Goal: Transaction & Acquisition: Book appointment/travel/reservation

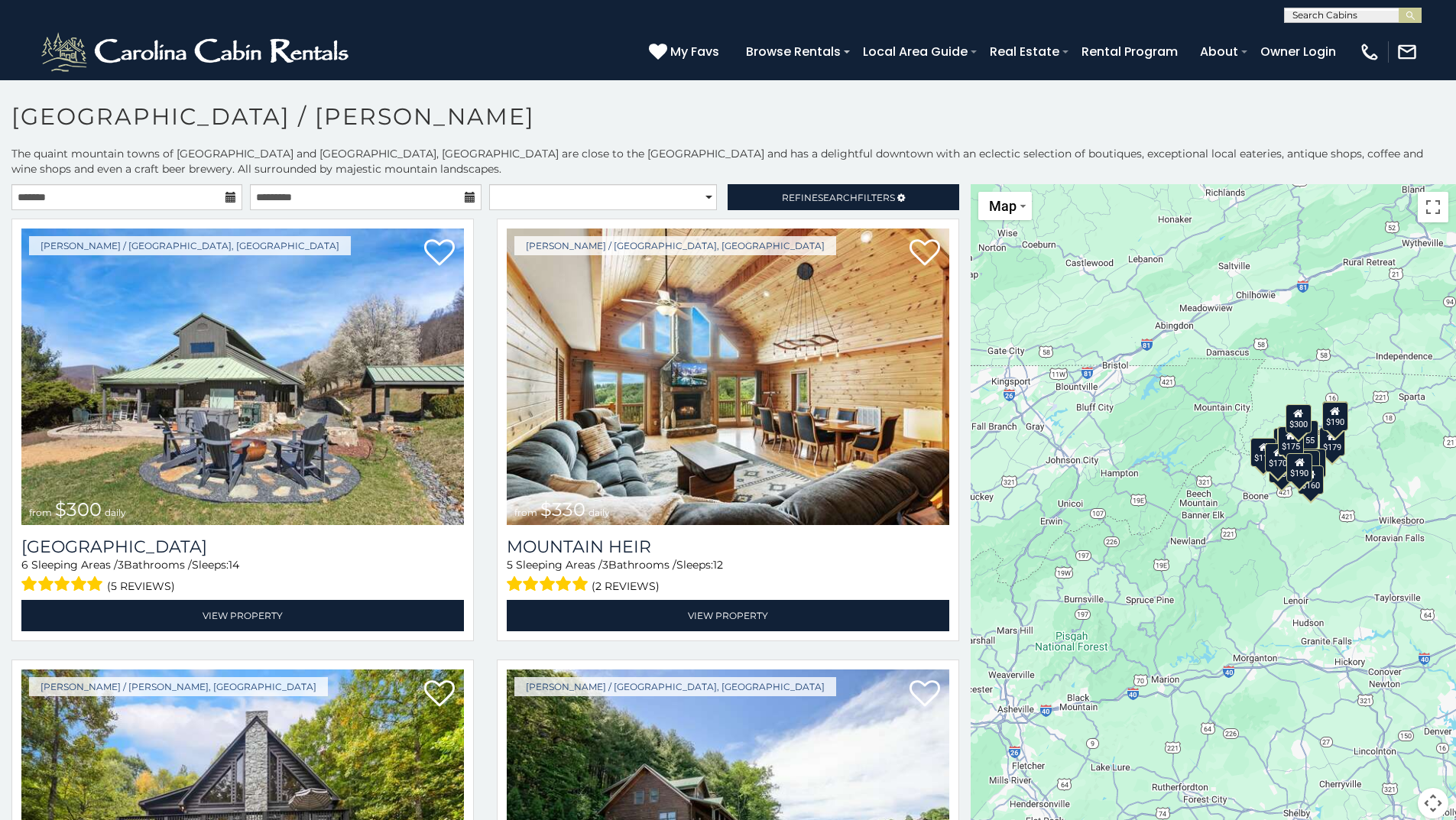
click at [228, 197] on icon at bounding box center [231, 197] width 10 height 10
click at [179, 197] on input "text" at bounding box center [127, 197] width 231 height 26
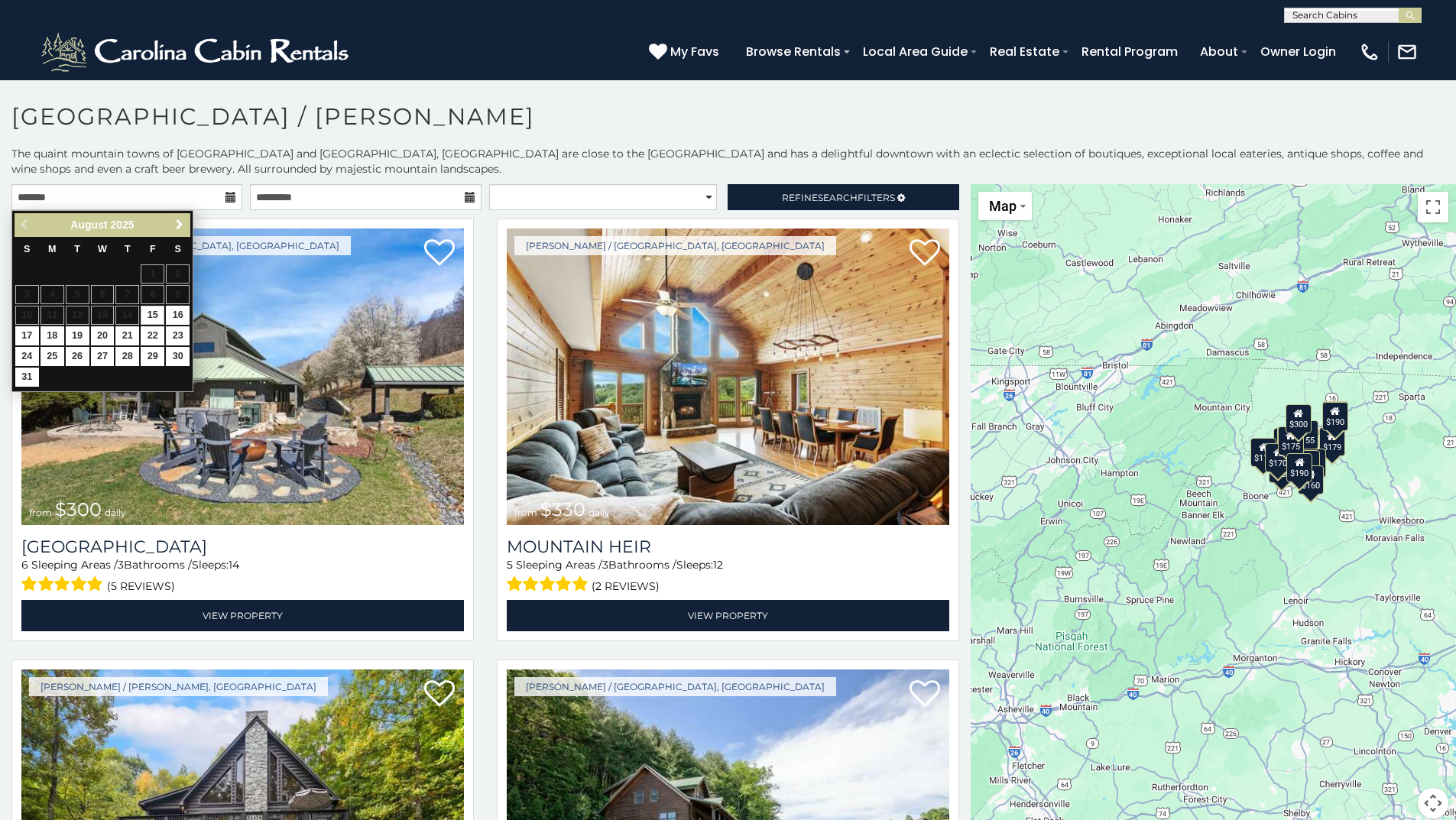
click at [177, 229] on span "Next" at bounding box center [180, 225] width 12 height 12
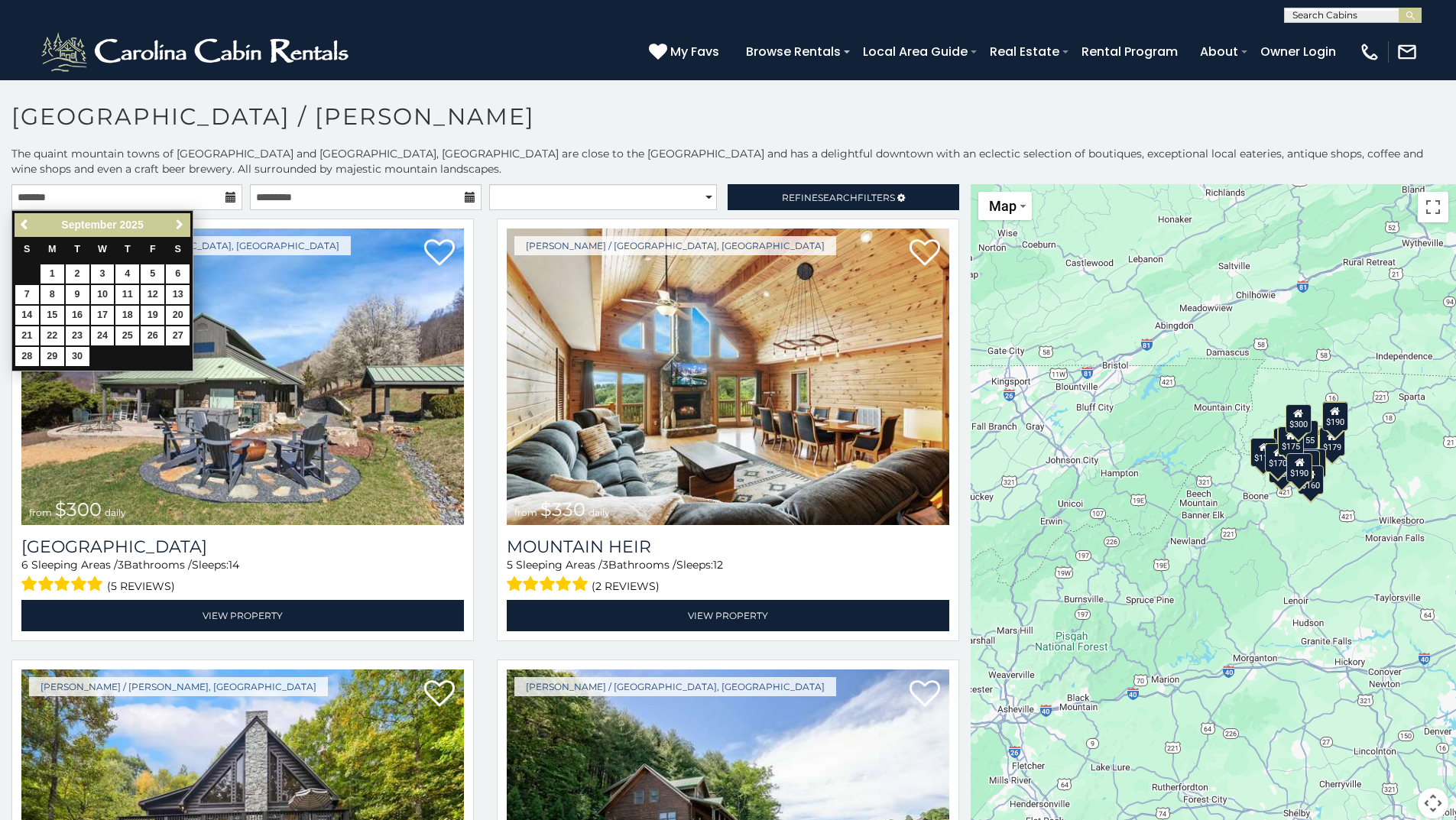
click at [177, 229] on span "Next" at bounding box center [180, 225] width 12 height 12
click at [183, 223] on span "Next" at bounding box center [180, 225] width 12 height 12
click at [149, 313] on link "14" at bounding box center [152, 316] width 23 height 19
type input "**********"
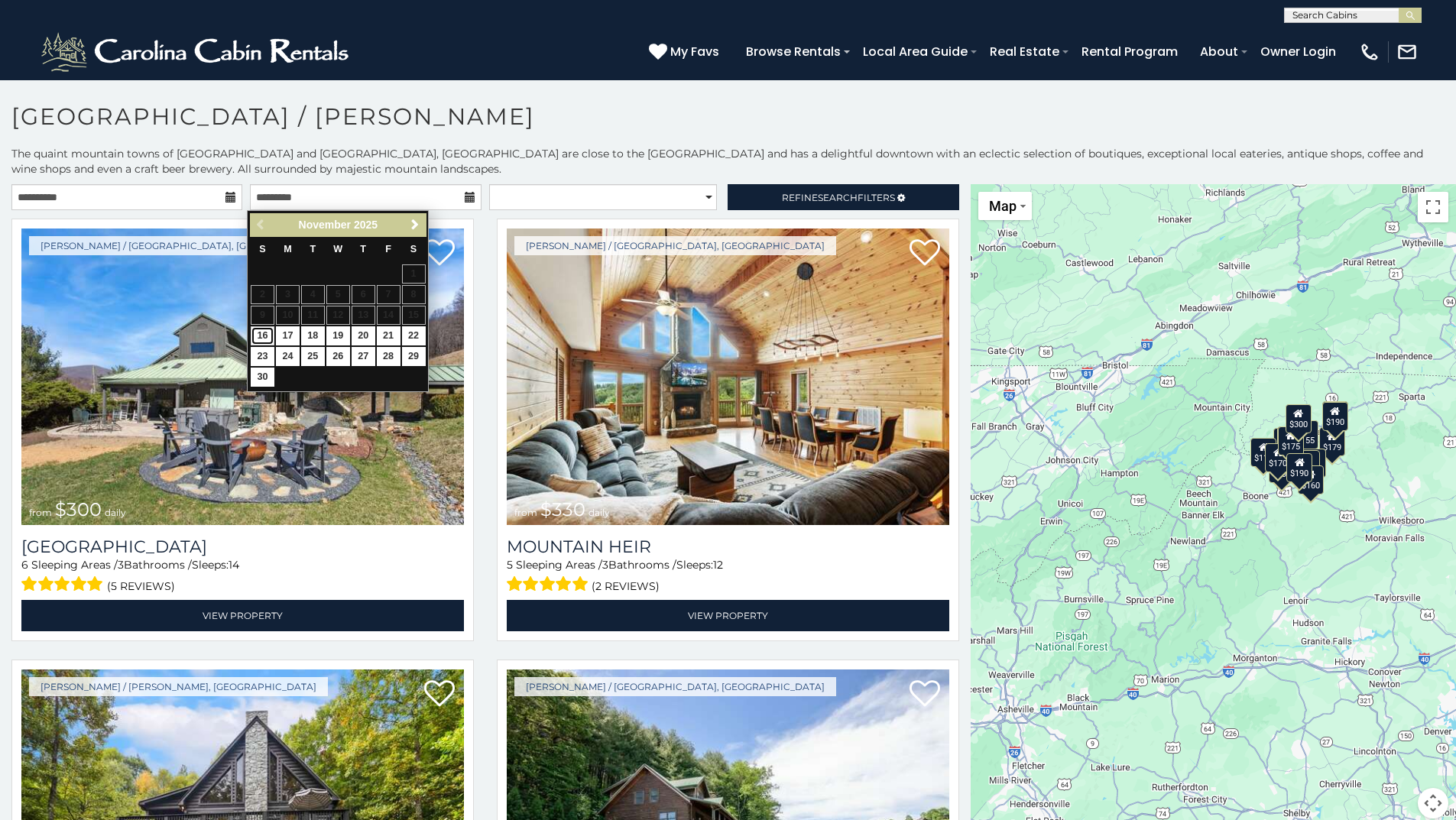
click at [264, 336] on link "16" at bounding box center [262, 335] width 23 height 19
type input "**********"
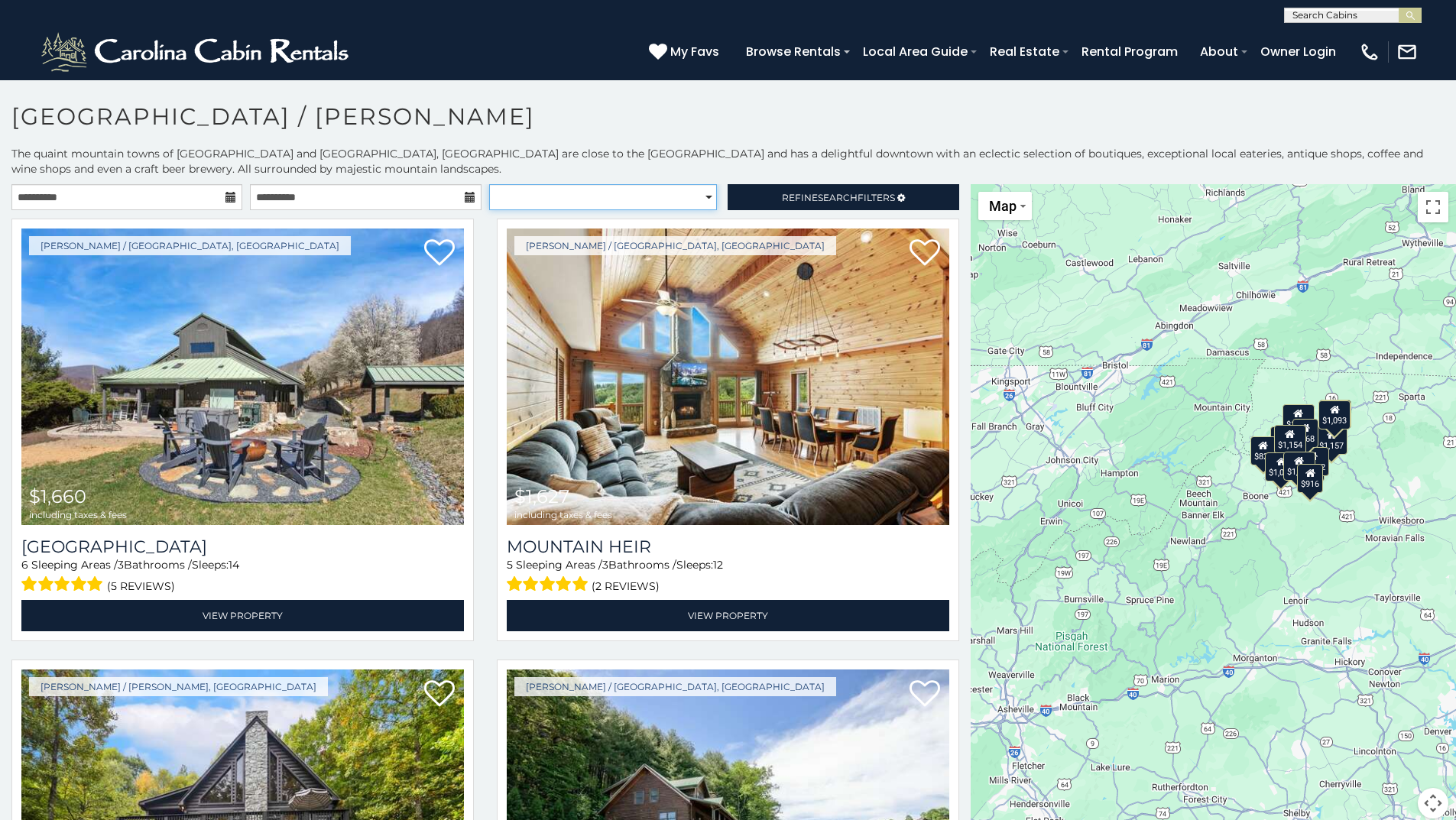
click at [669, 205] on select "**********" at bounding box center [603, 197] width 228 height 26
click at [748, 201] on link "Refine Search Filters" at bounding box center [843, 197] width 231 height 26
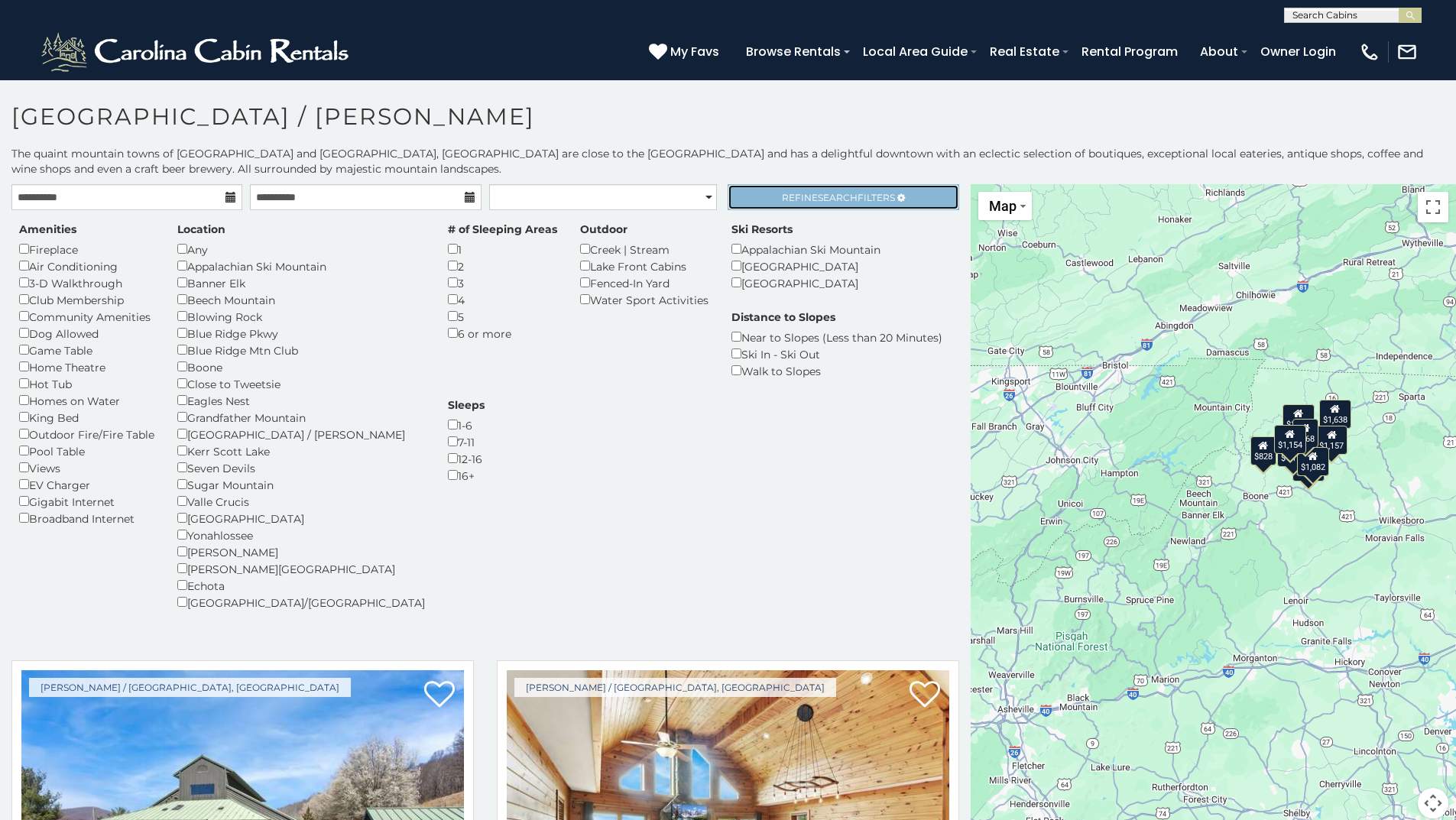
click at [837, 198] on span "Search" at bounding box center [838, 197] width 40 height 11
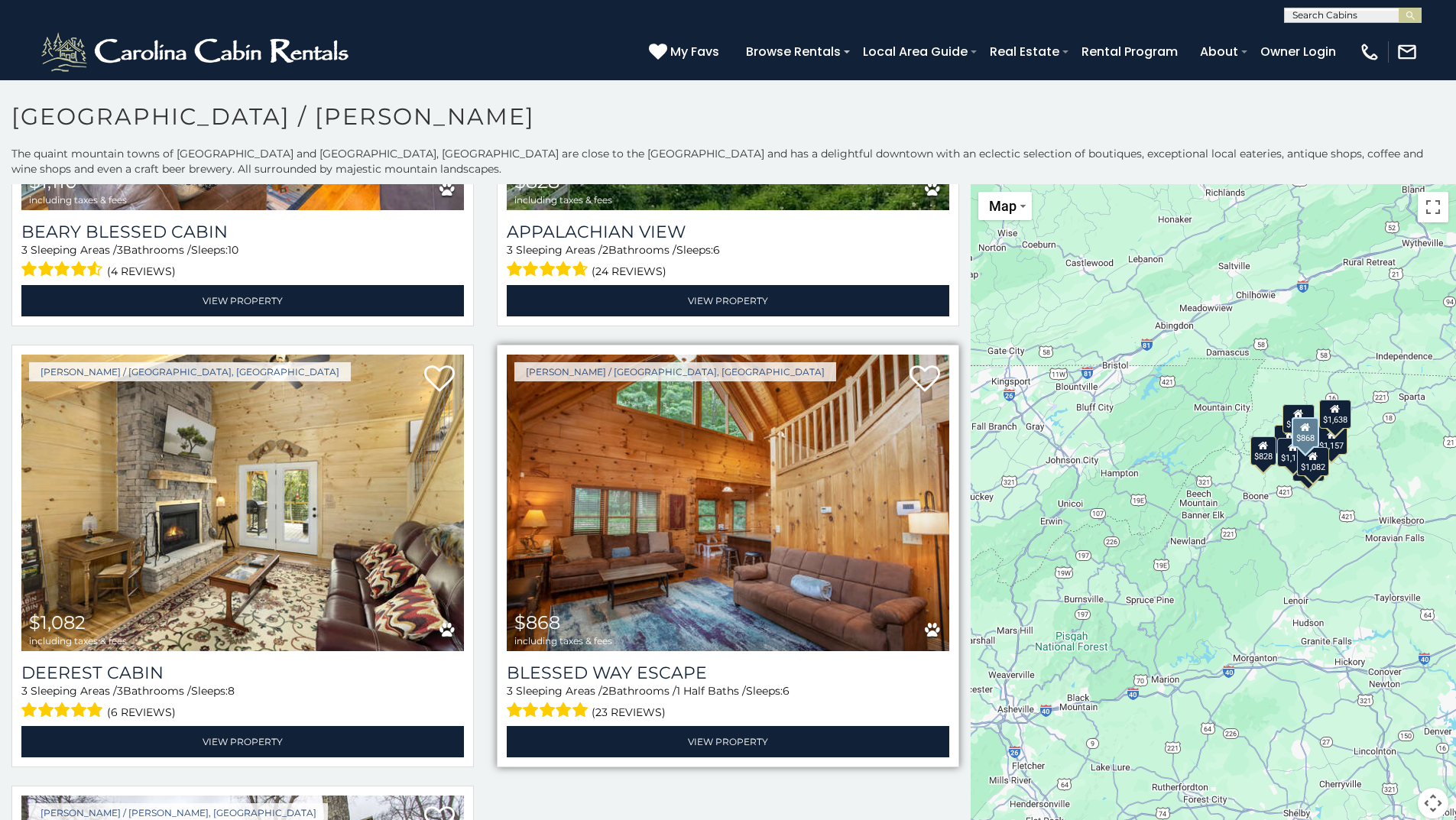
scroll to position [1182, 0]
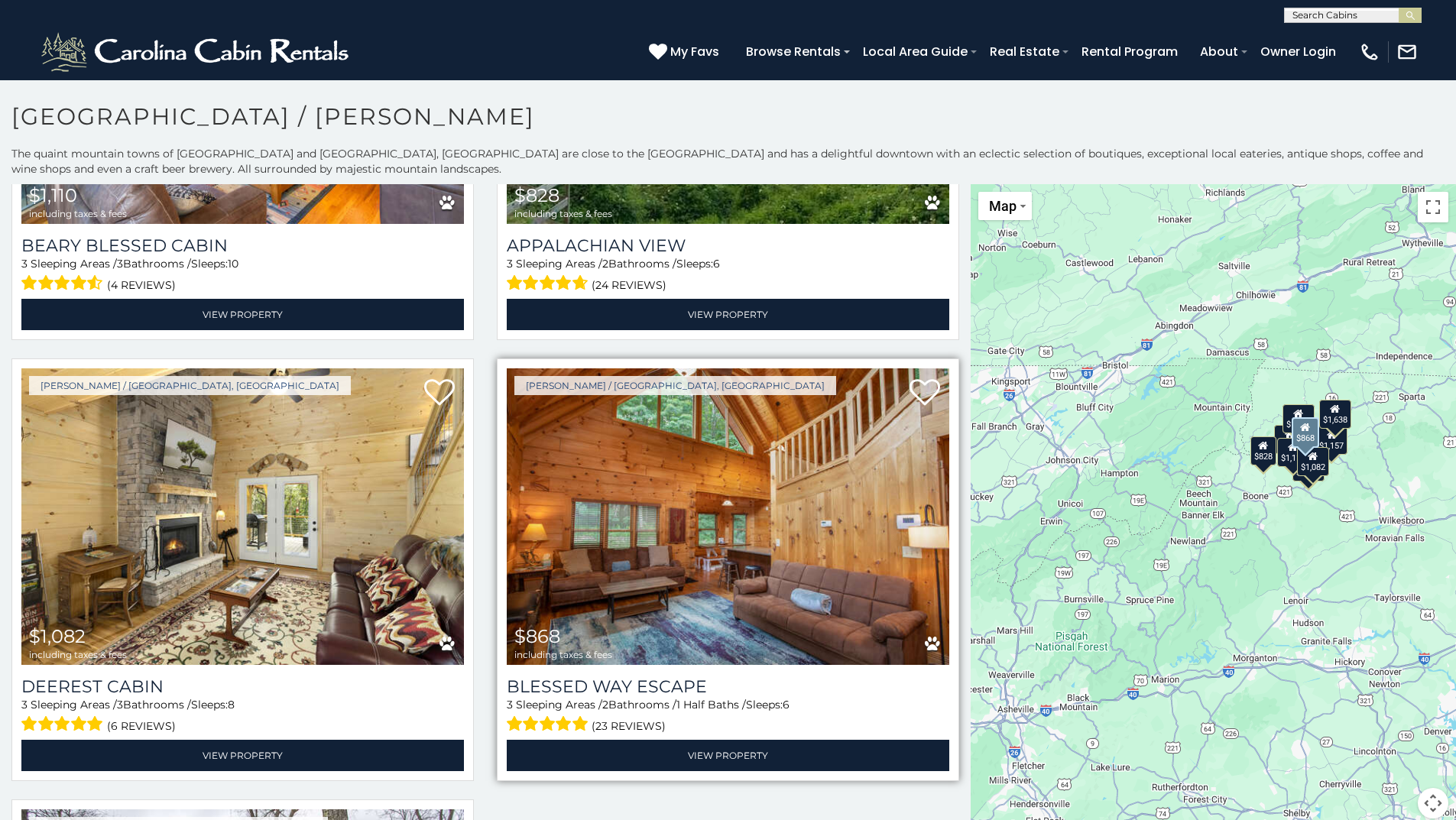
click at [712, 616] on img at bounding box center [728, 517] width 442 height 296
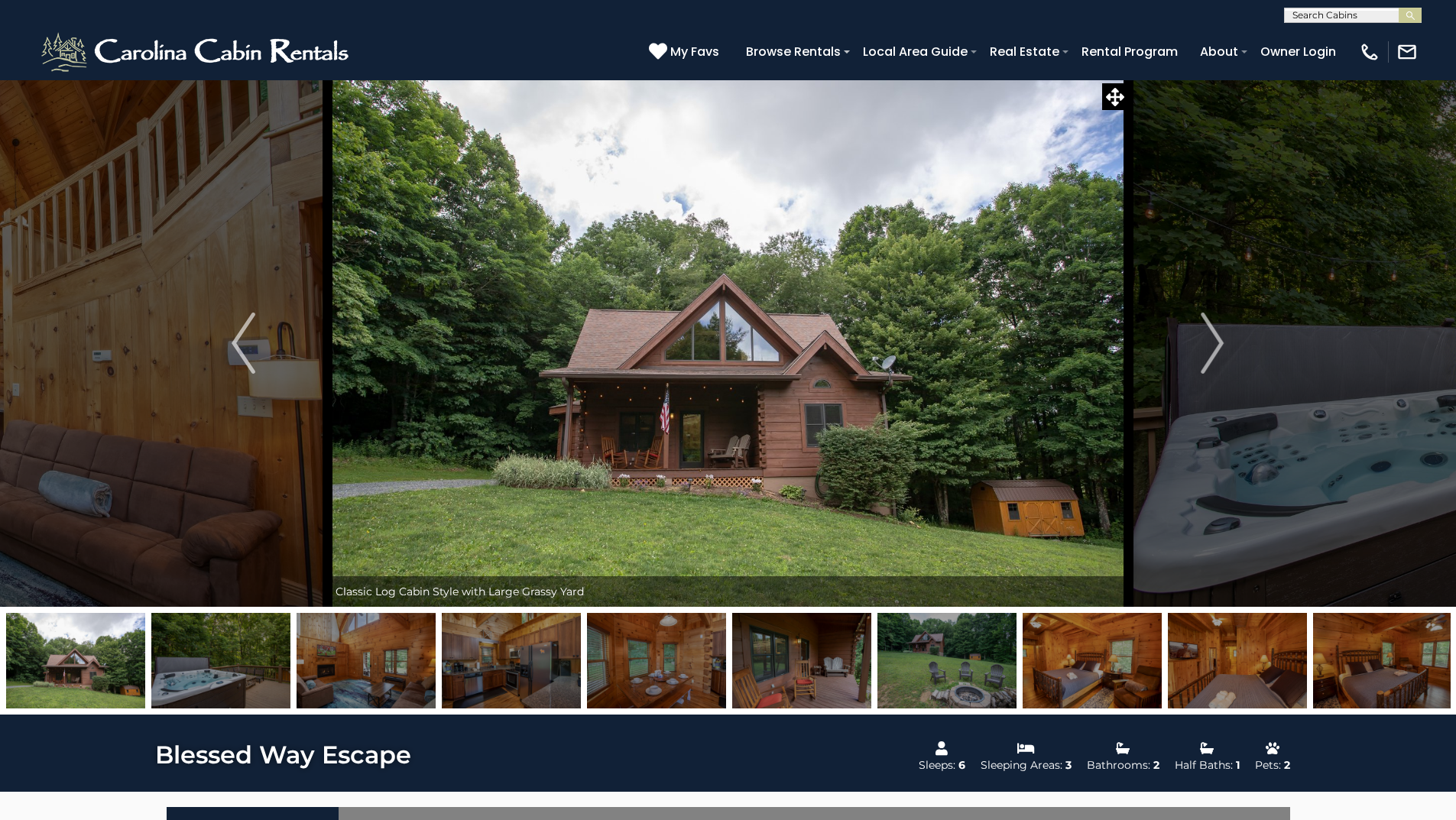
click at [1219, 345] on img "Next" at bounding box center [1212, 343] width 23 height 62
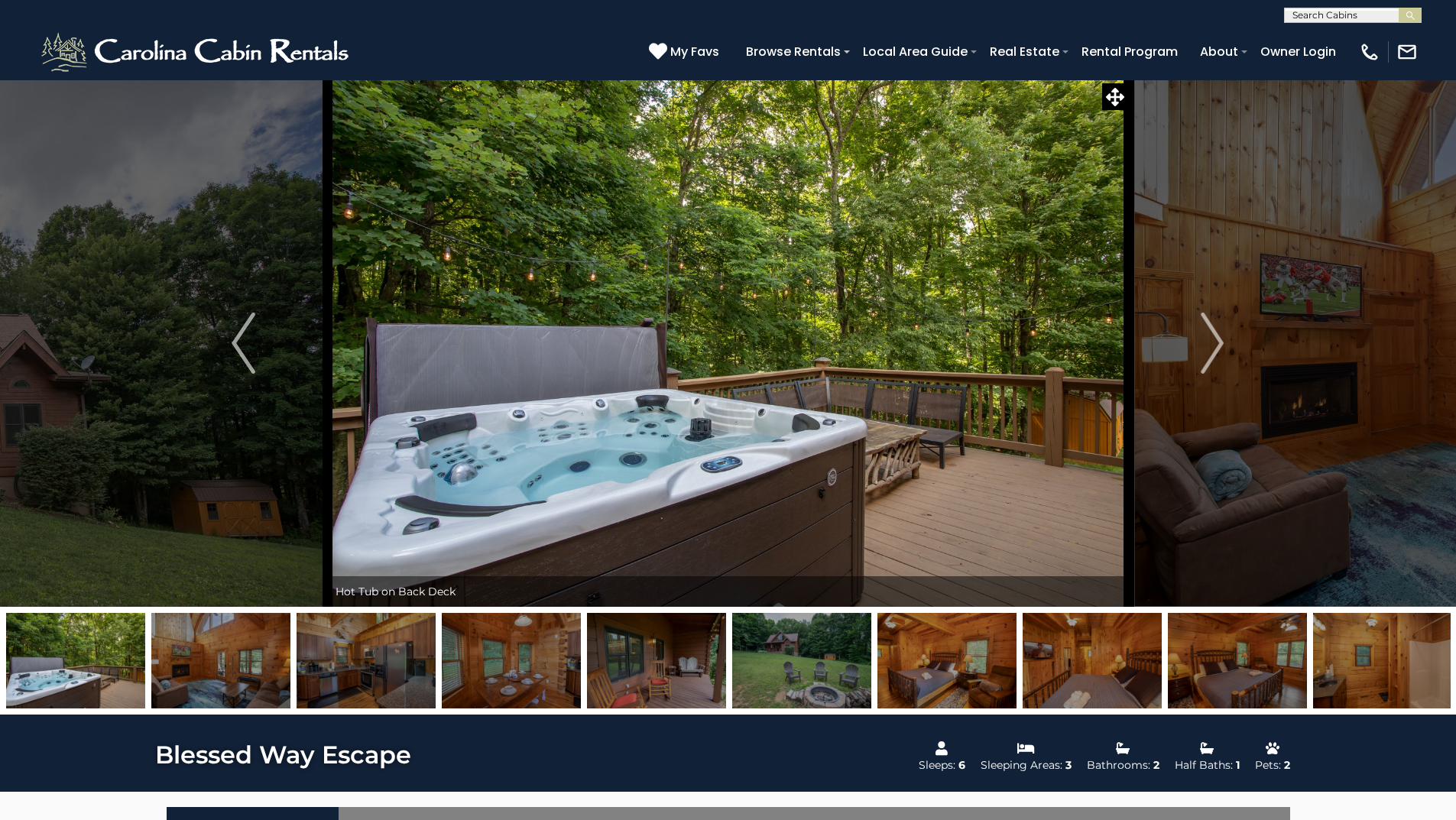
click at [1219, 345] on img "Next" at bounding box center [1212, 343] width 23 height 62
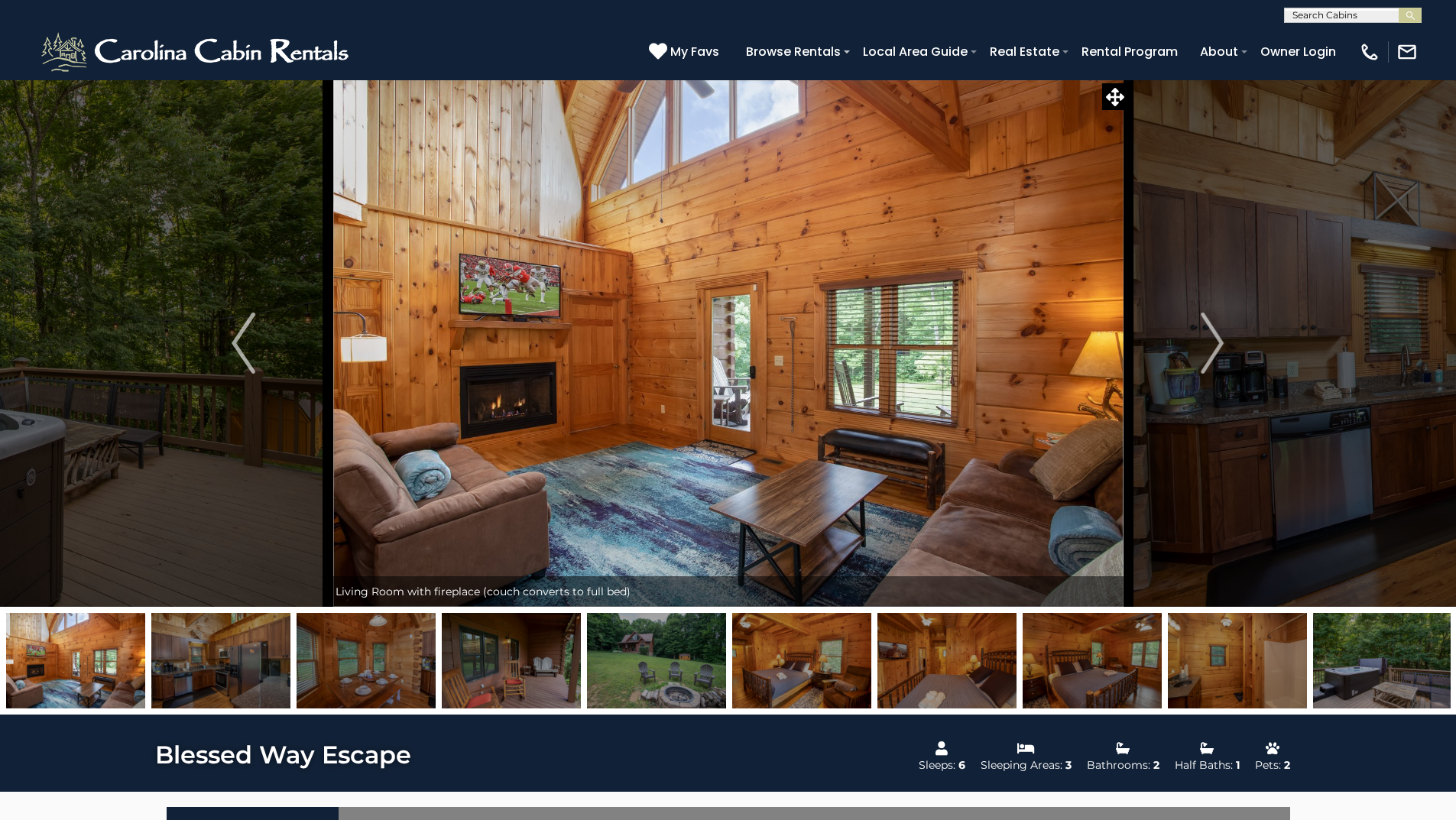
click at [1219, 345] on img "Next" at bounding box center [1212, 343] width 23 height 62
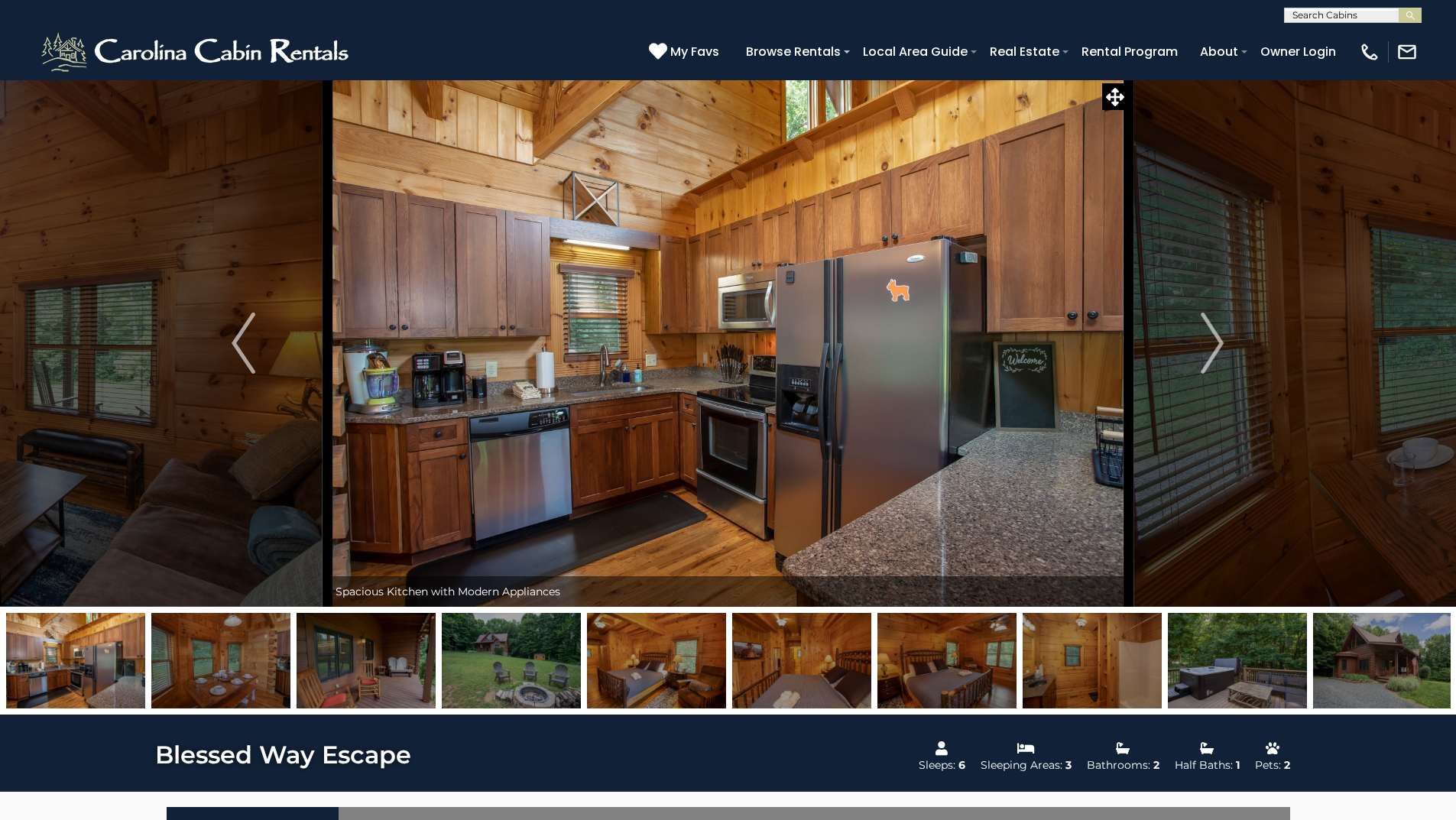
click at [1219, 345] on img "Next" at bounding box center [1212, 343] width 23 height 62
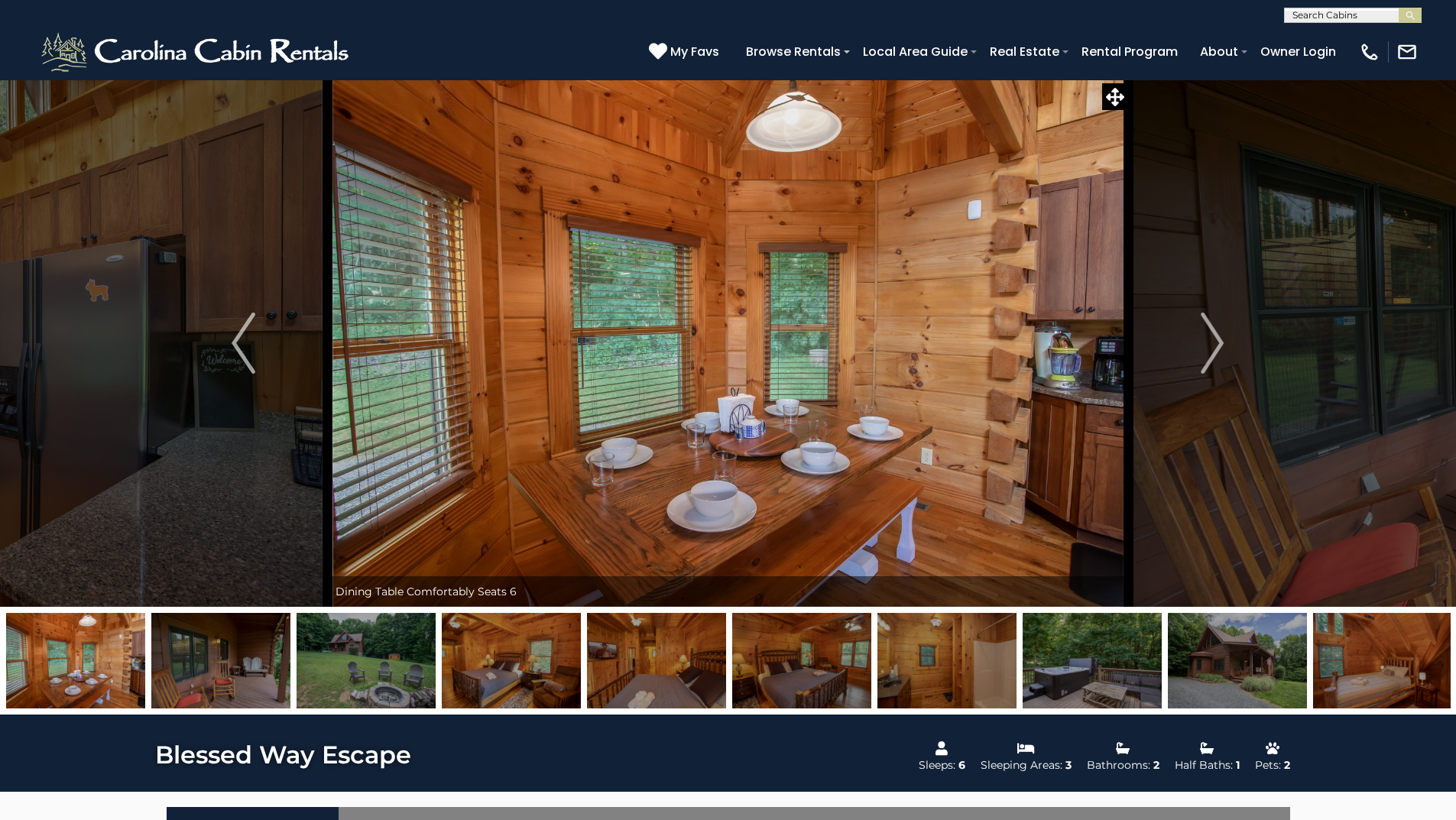
click at [1219, 345] on img "Next" at bounding box center [1212, 343] width 23 height 62
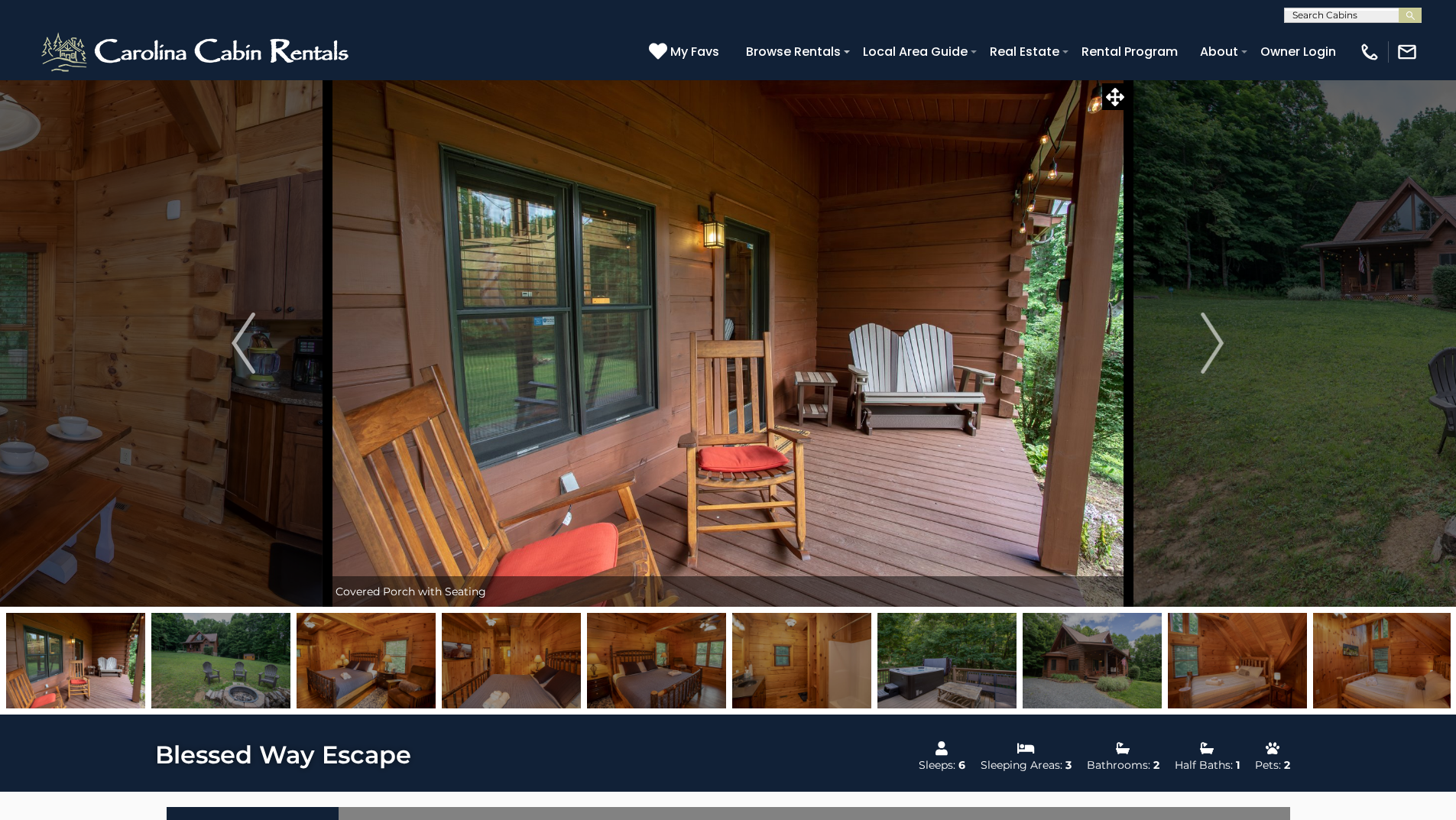
click at [1219, 345] on img "Next" at bounding box center [1212, 343] width 23 height 62
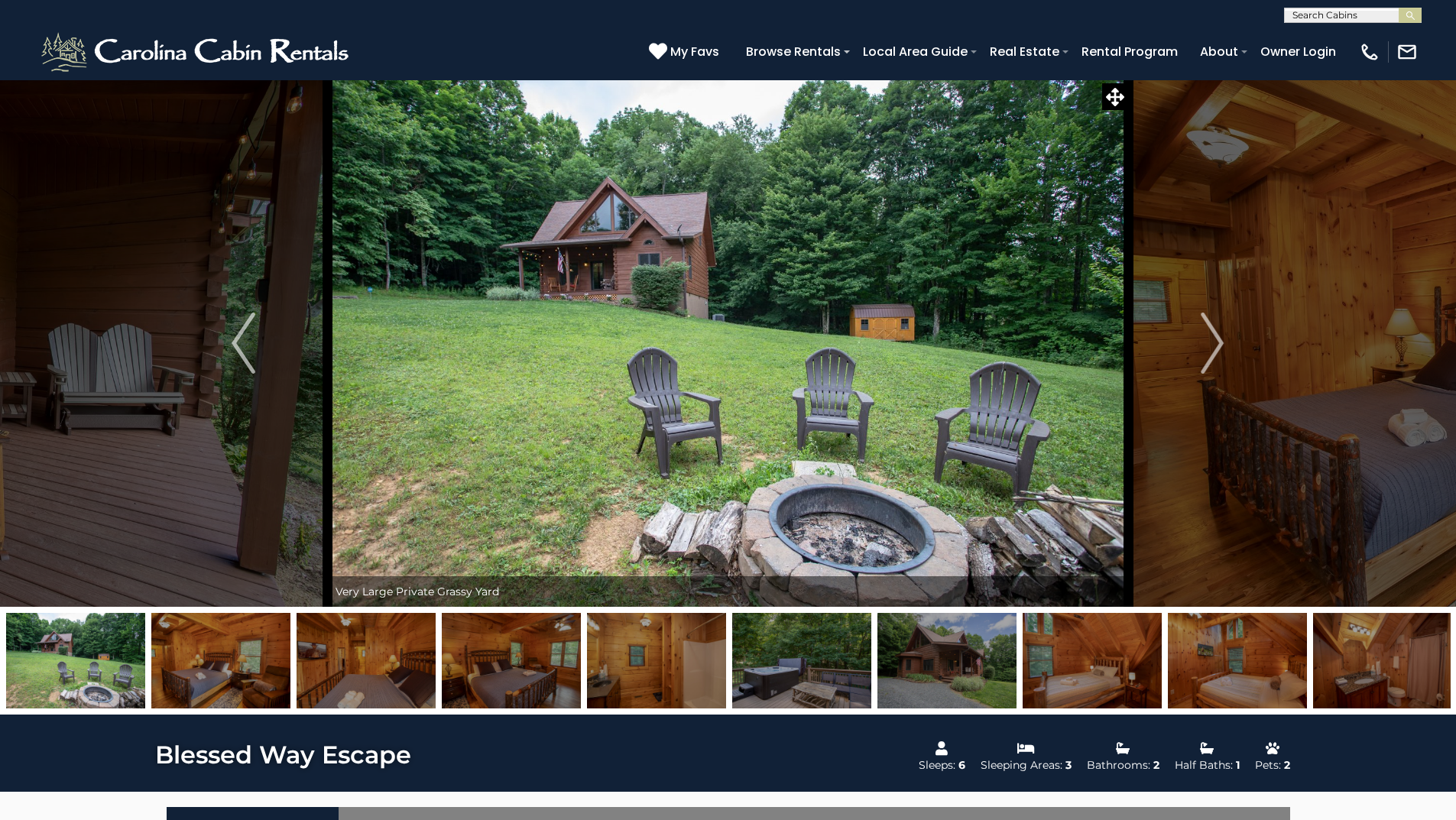
click at [1219, 345] on img "Next" at bounding box center [1212, 343] width 23 height 62
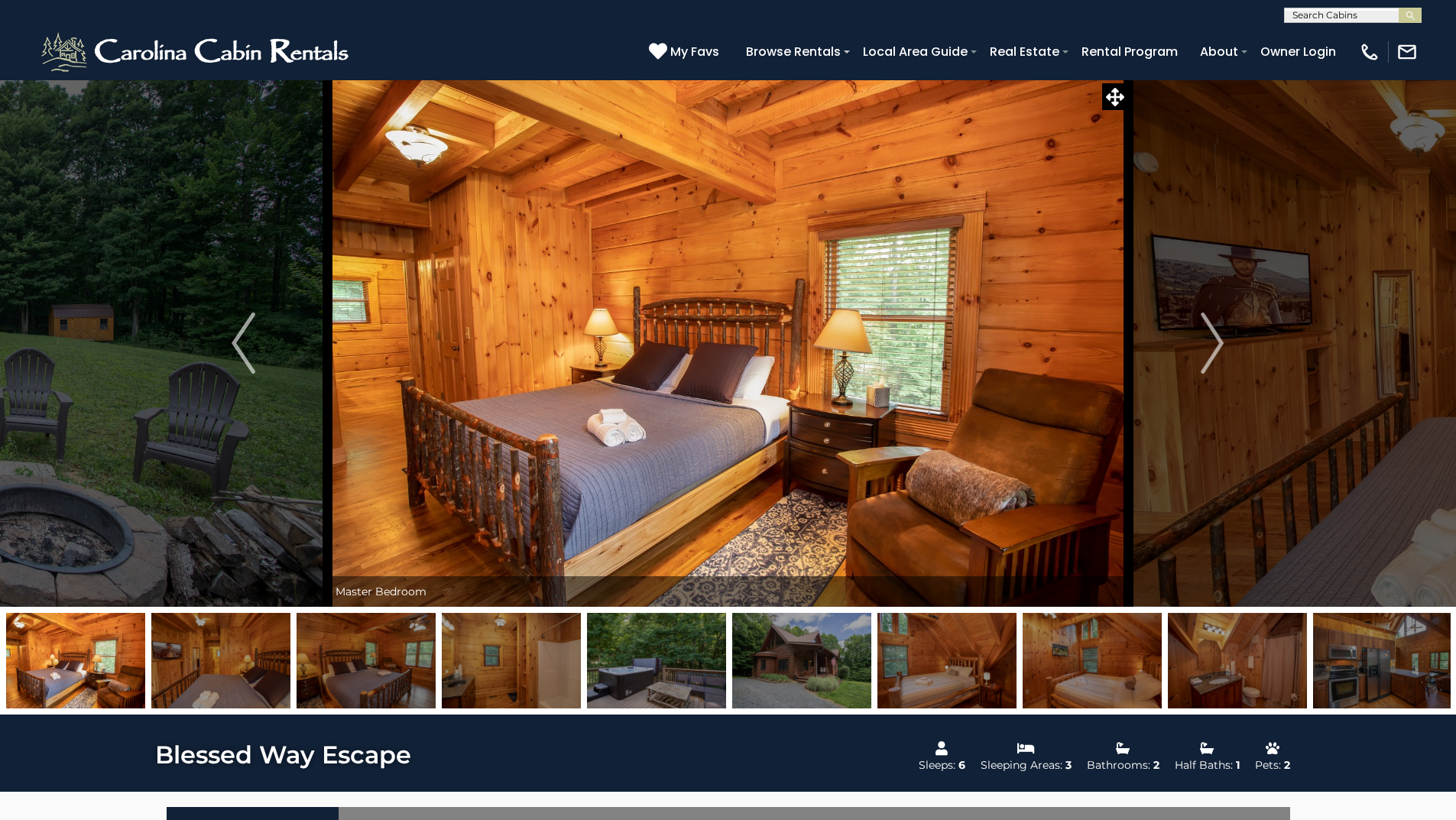
click at [1219, 345] on img "Next" at bounding box center [1212, 343] width 23 height 62
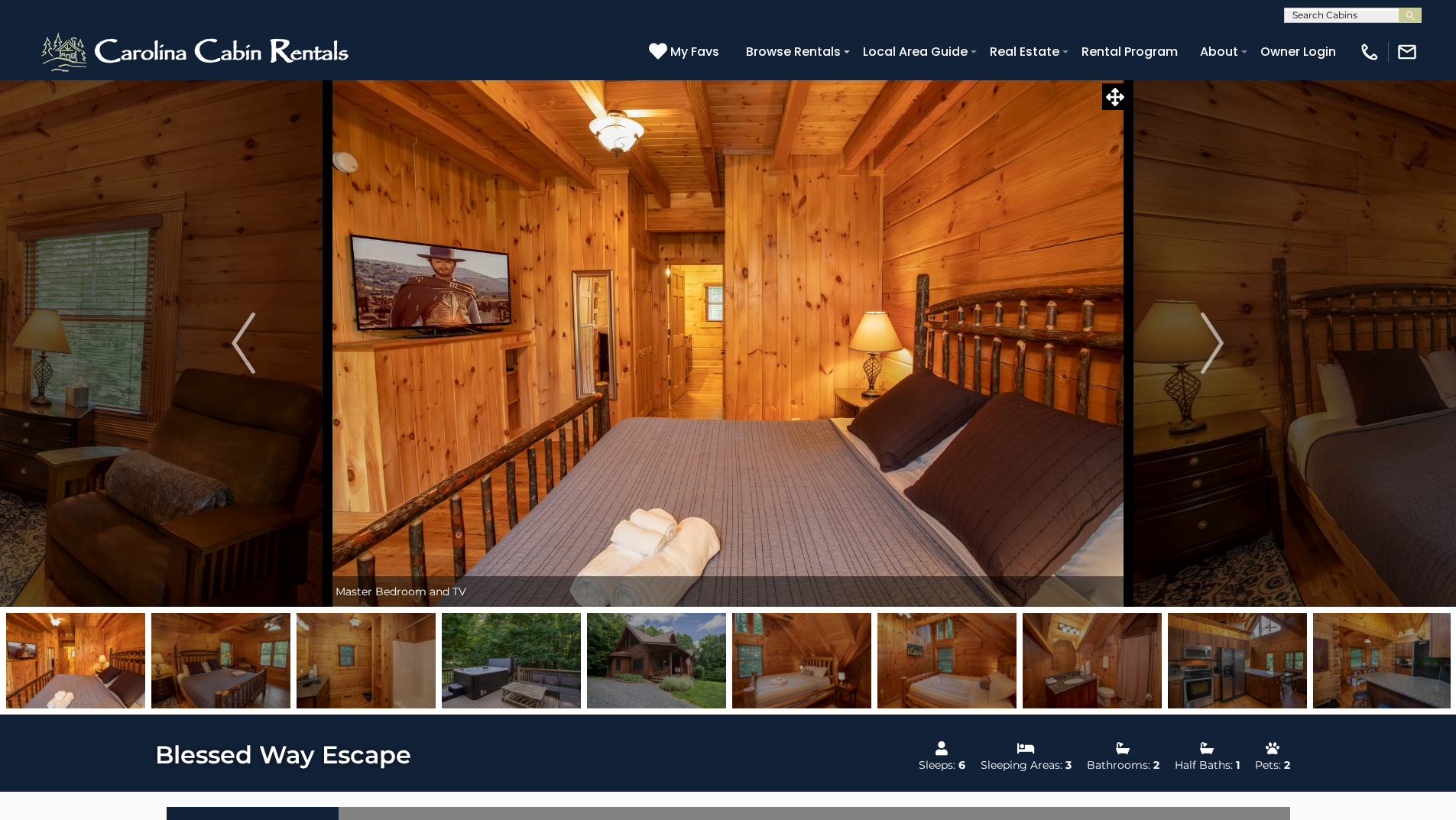
click at [1219, 345] on img "Next" at bounding box center [1212, 343] width 23 height 62
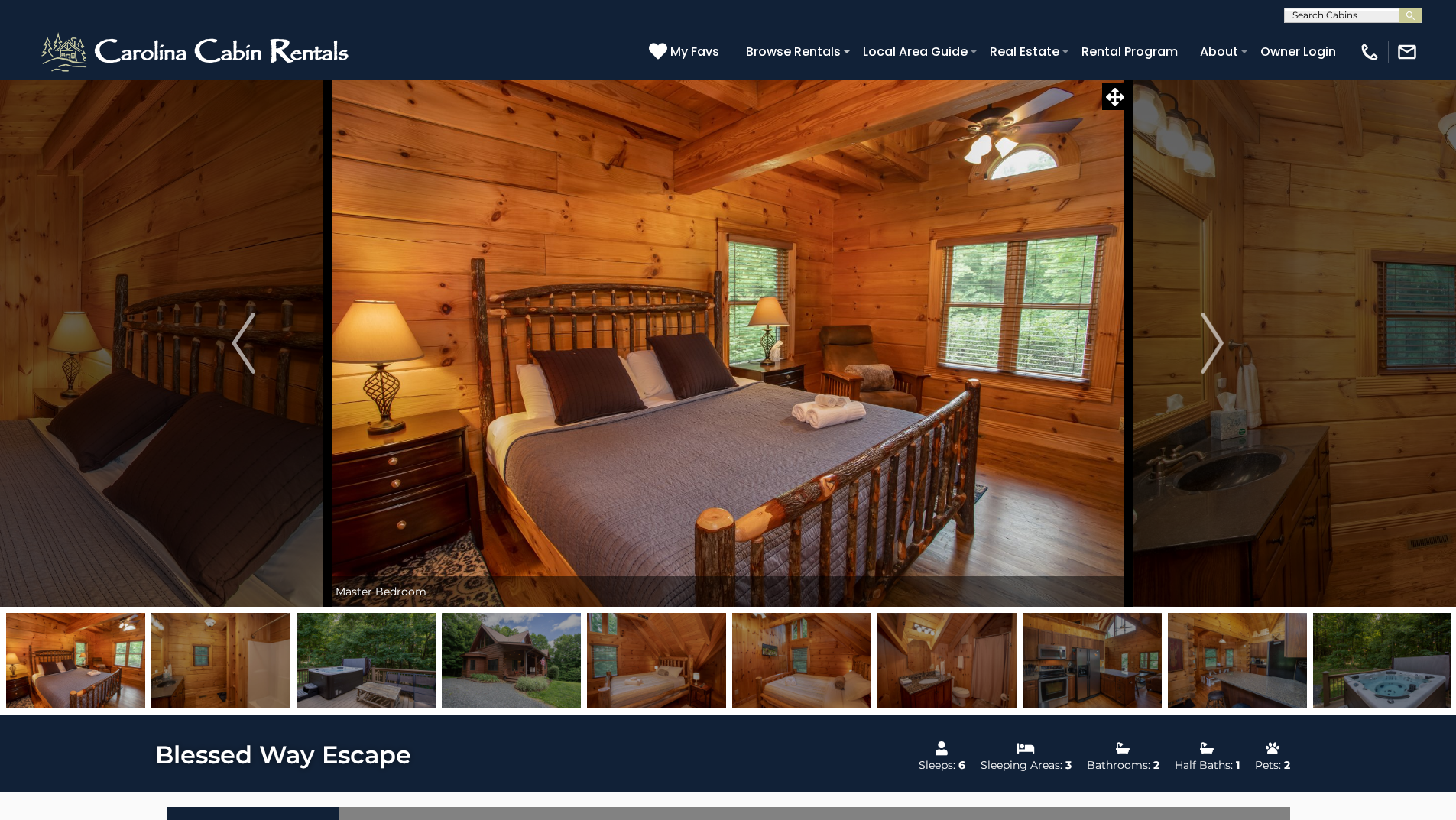
click at [1219, 345] on img "Next" at bounding box center [1212, 343] width 23 height 62
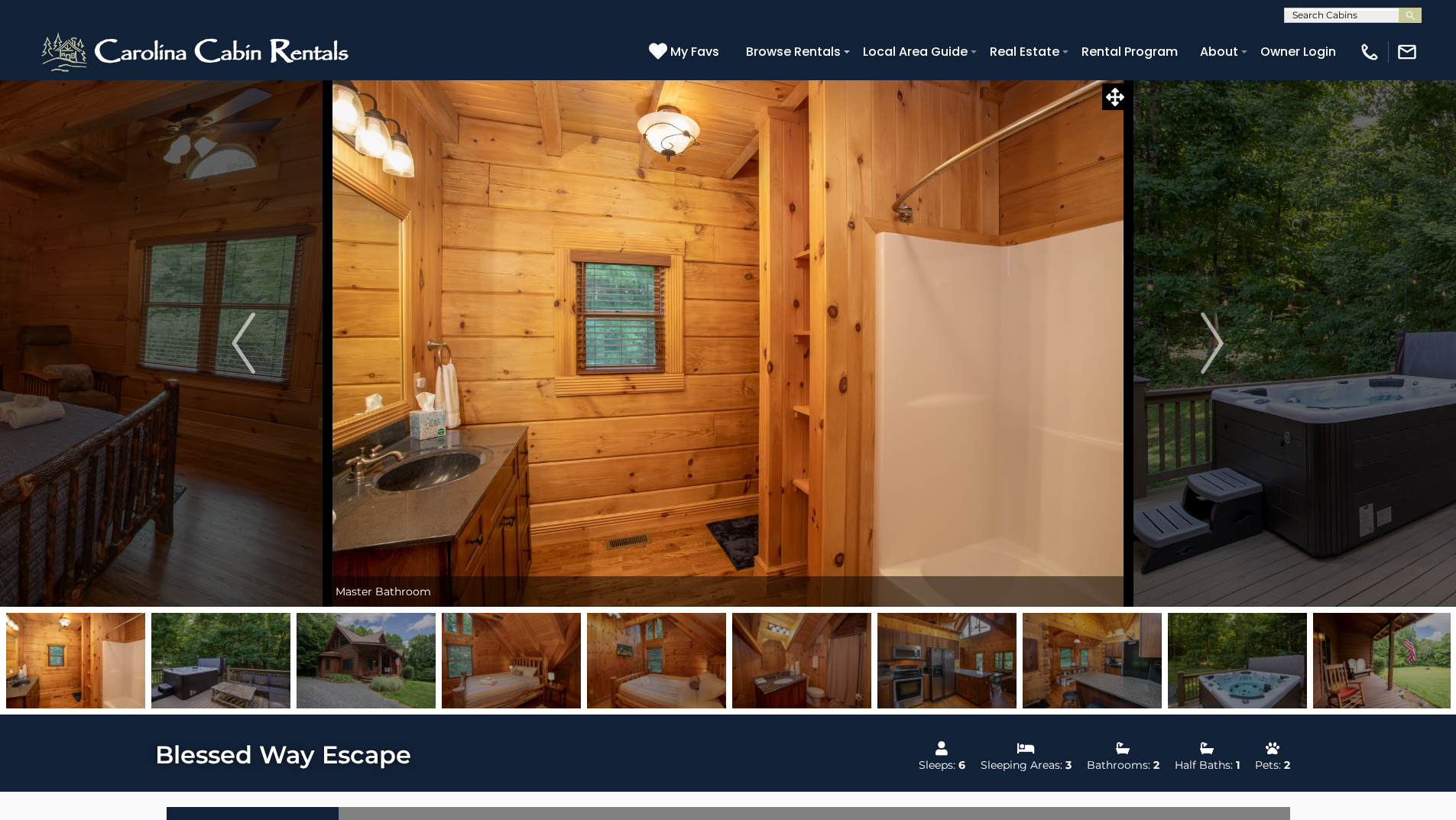
click at [1219, 345] on img "Next" at bounding box center [1212, 343] width 23 height 62
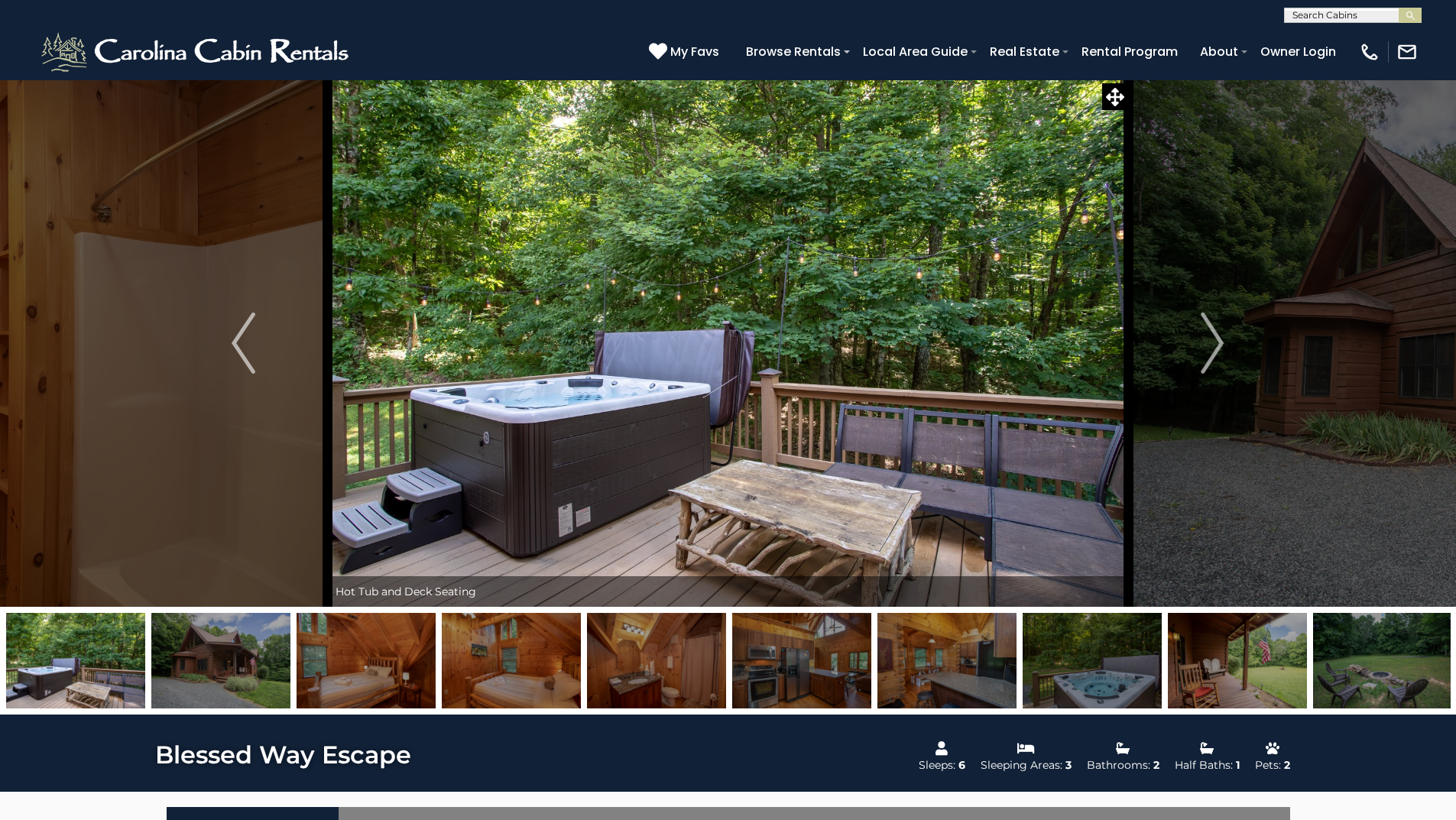
click at [1219, 345] on img "Next" at bounding box center [1212, 343] width 23 height 62
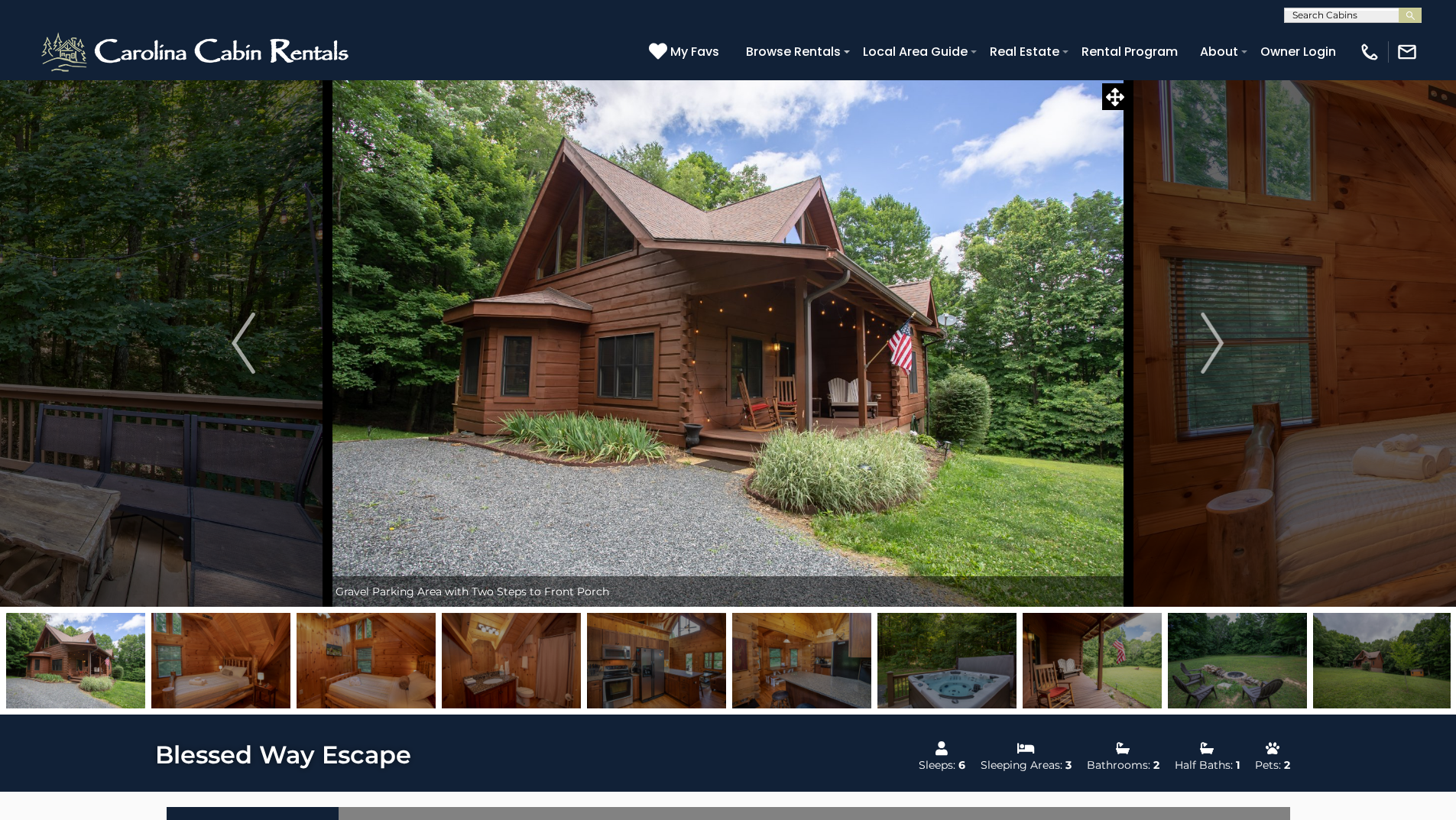
click at [1219, 345] on img "Next" at bounding box center [1212, 343] width 23 height 62
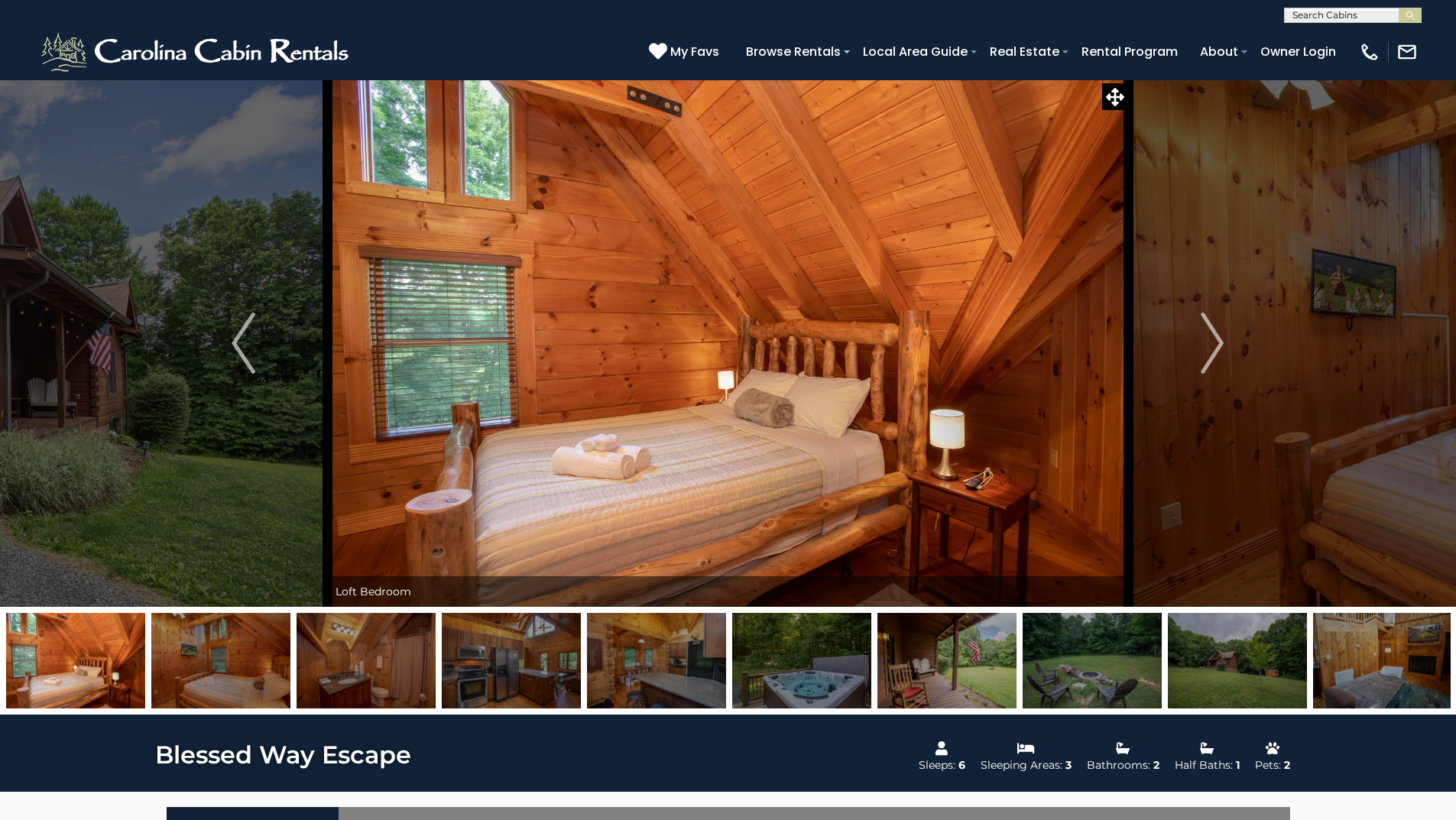
click at [1219, 345] on img "Next" at bounding box center [1212, 343] width 23 height 62
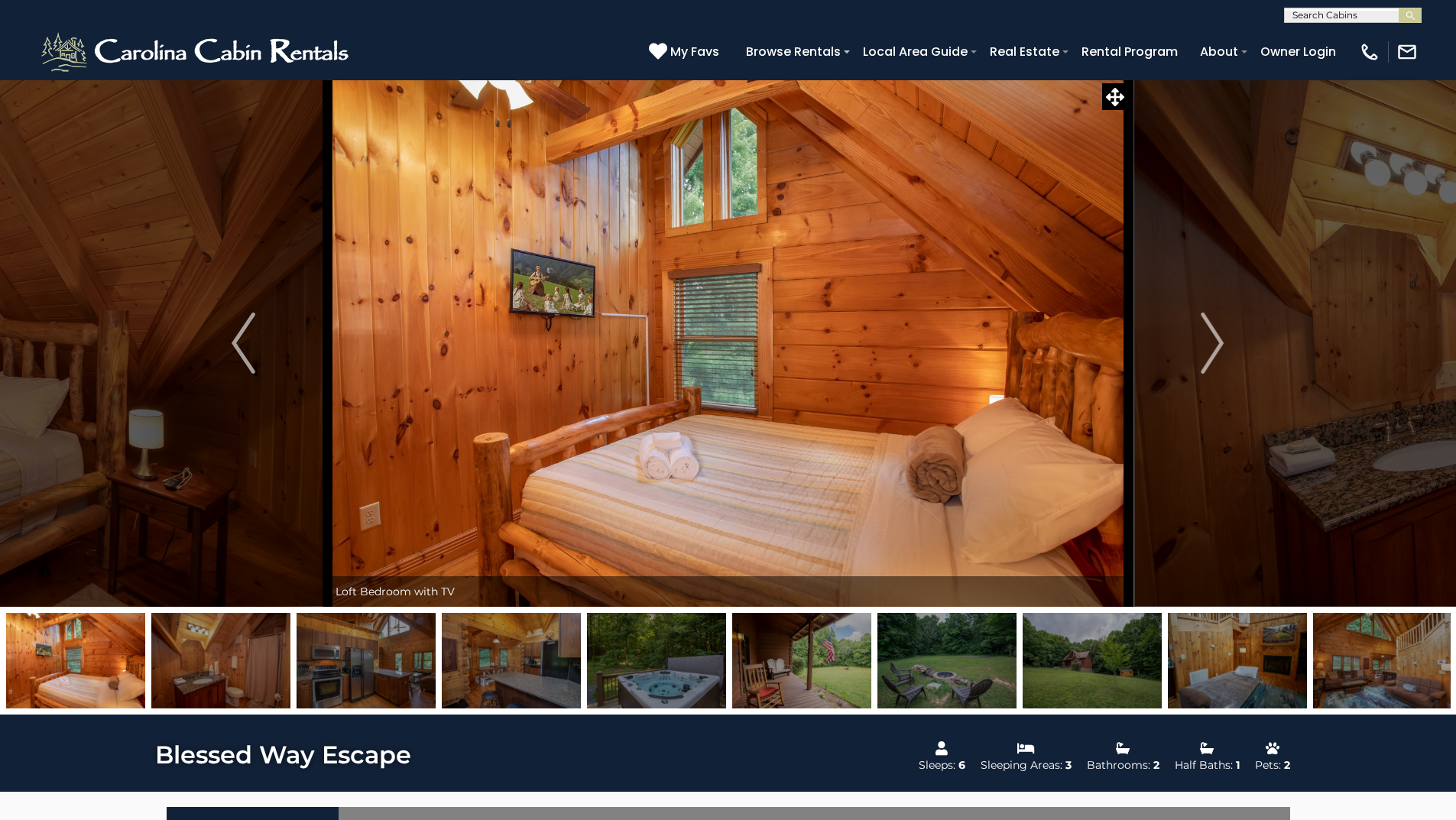
click at [1219, 345] on img "Next" at bounding box center [1212, 343] width 23 height 62
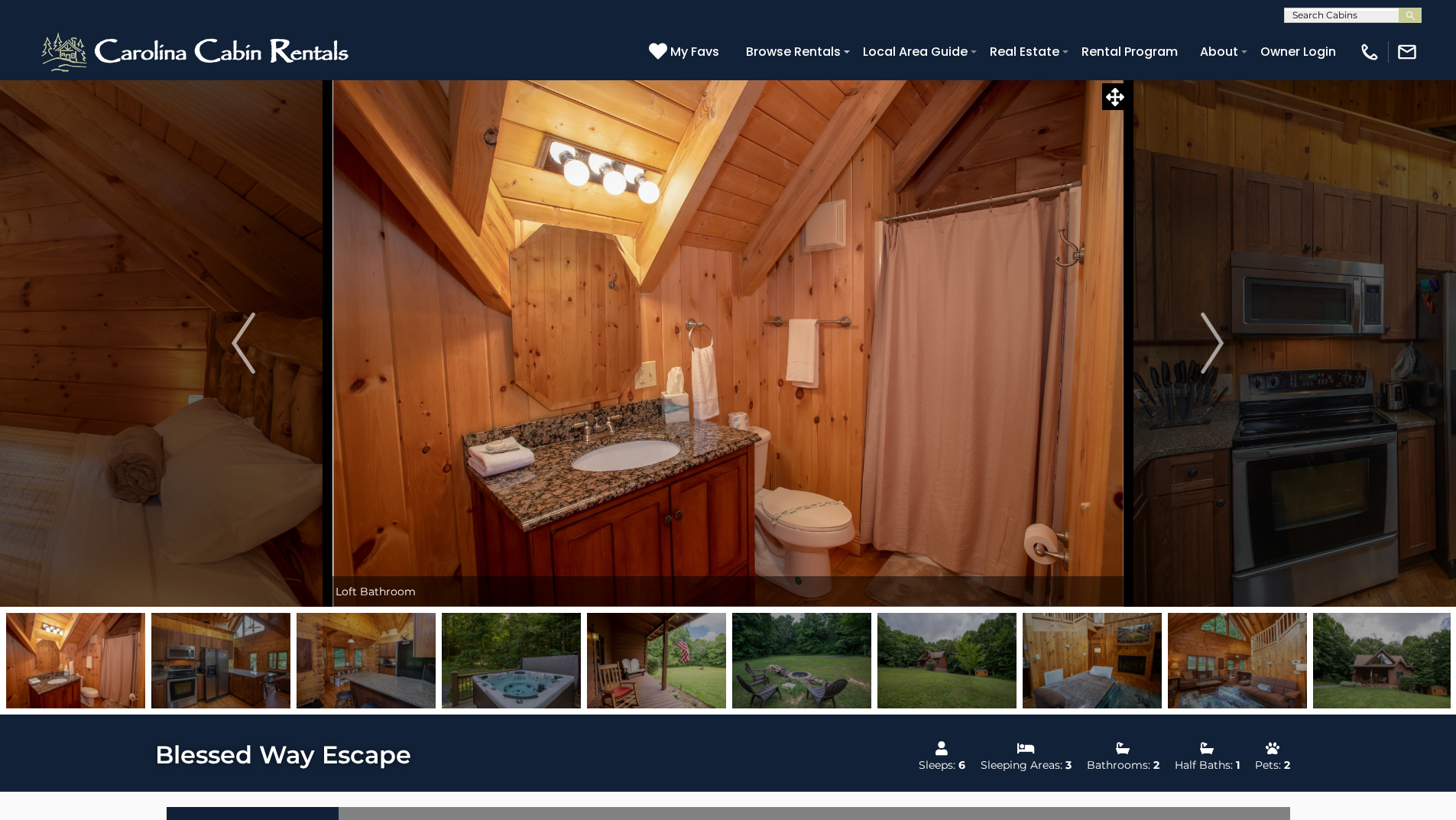
click at [1219, 345] on img "Next" at bounding box center [1212, 343] width 23 height 62
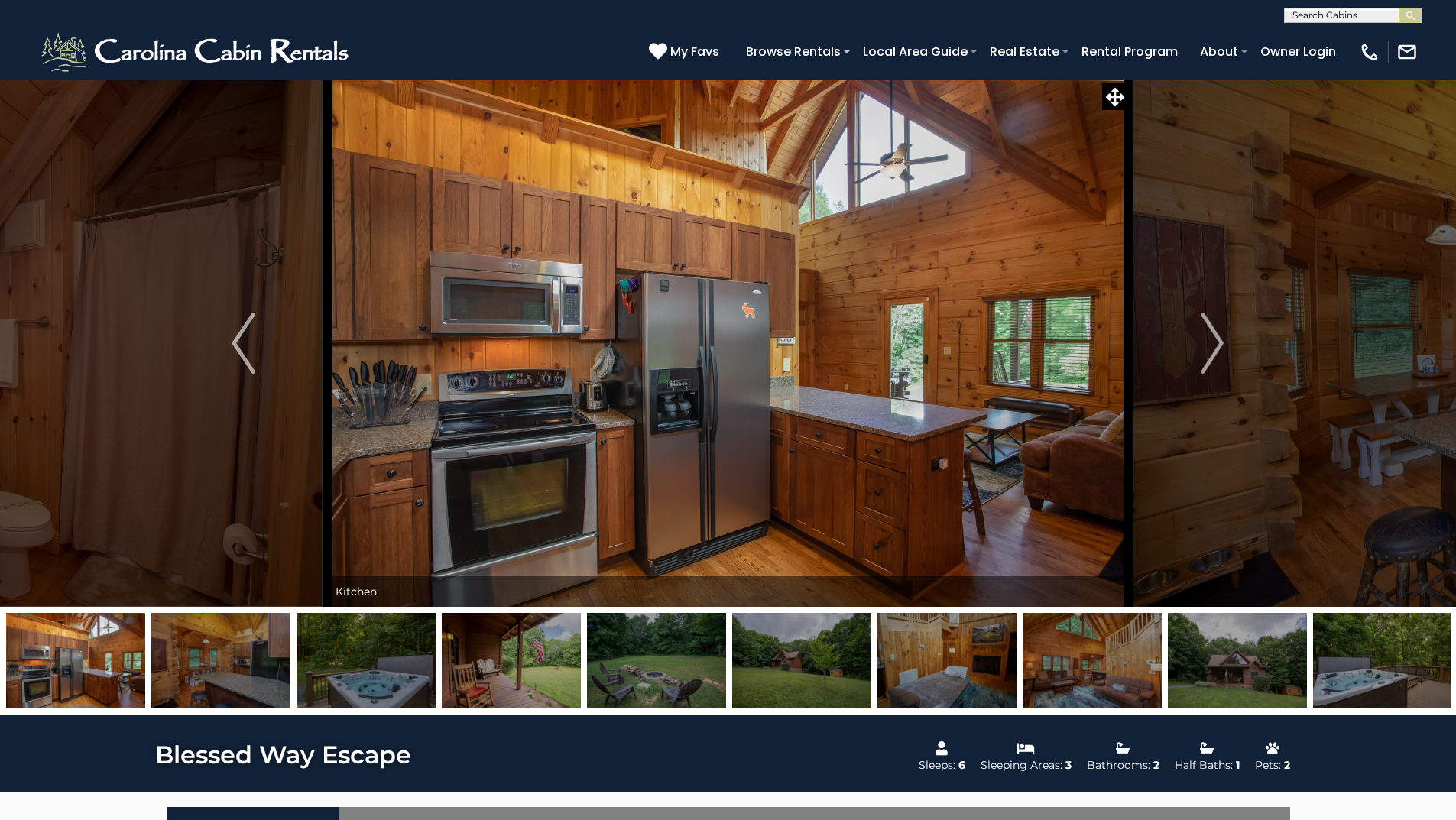
click at [1219, 345] on img "Next" at bounding box center [1212, 343] width 23 height 62
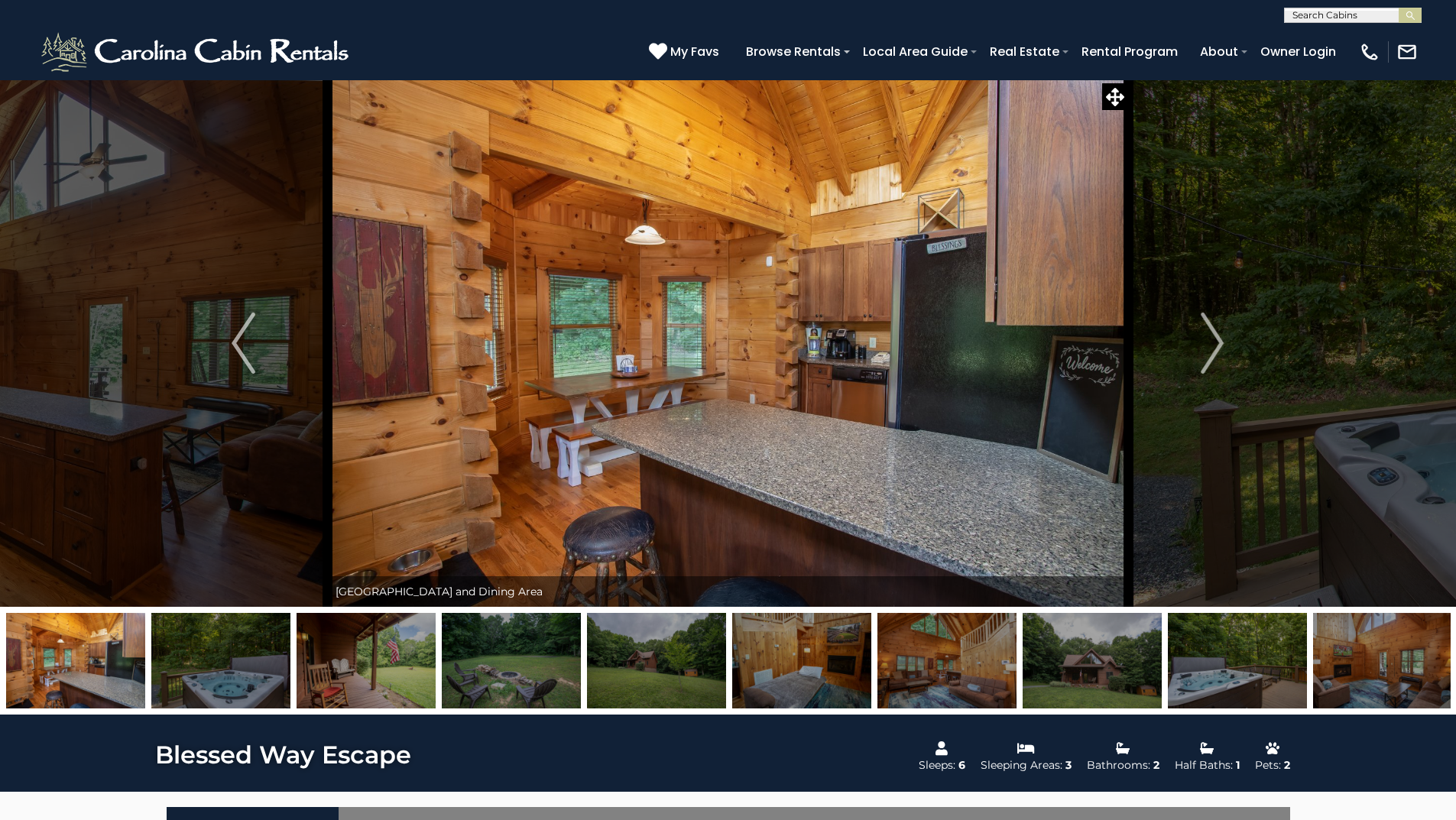
click at [1219, 345] on img "Next" at bounding box center [1212, 343] width 23 height 62
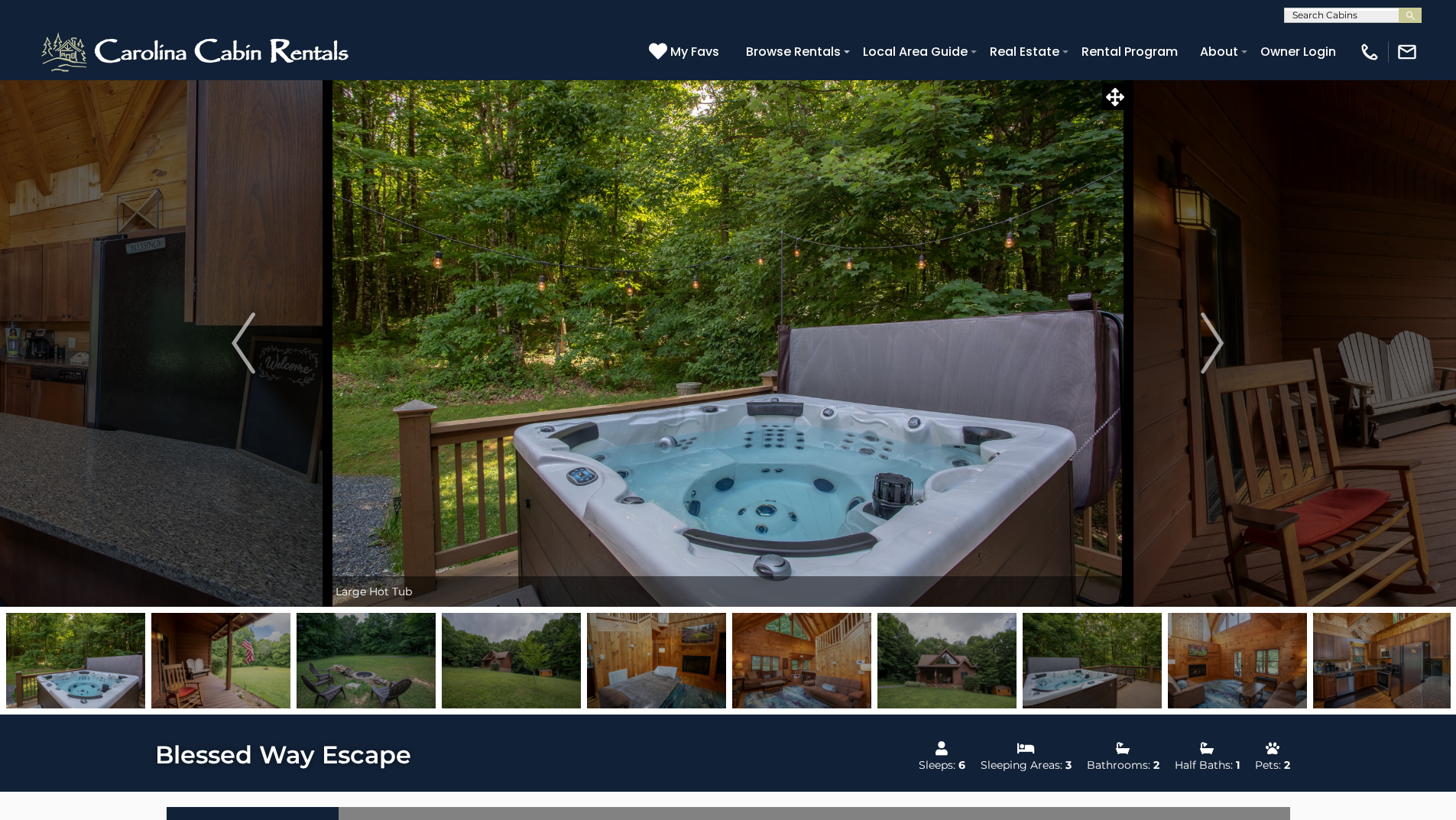
click at [1219, 345] on img "Next" at bounding box center [1212, 343] width 23 height 62
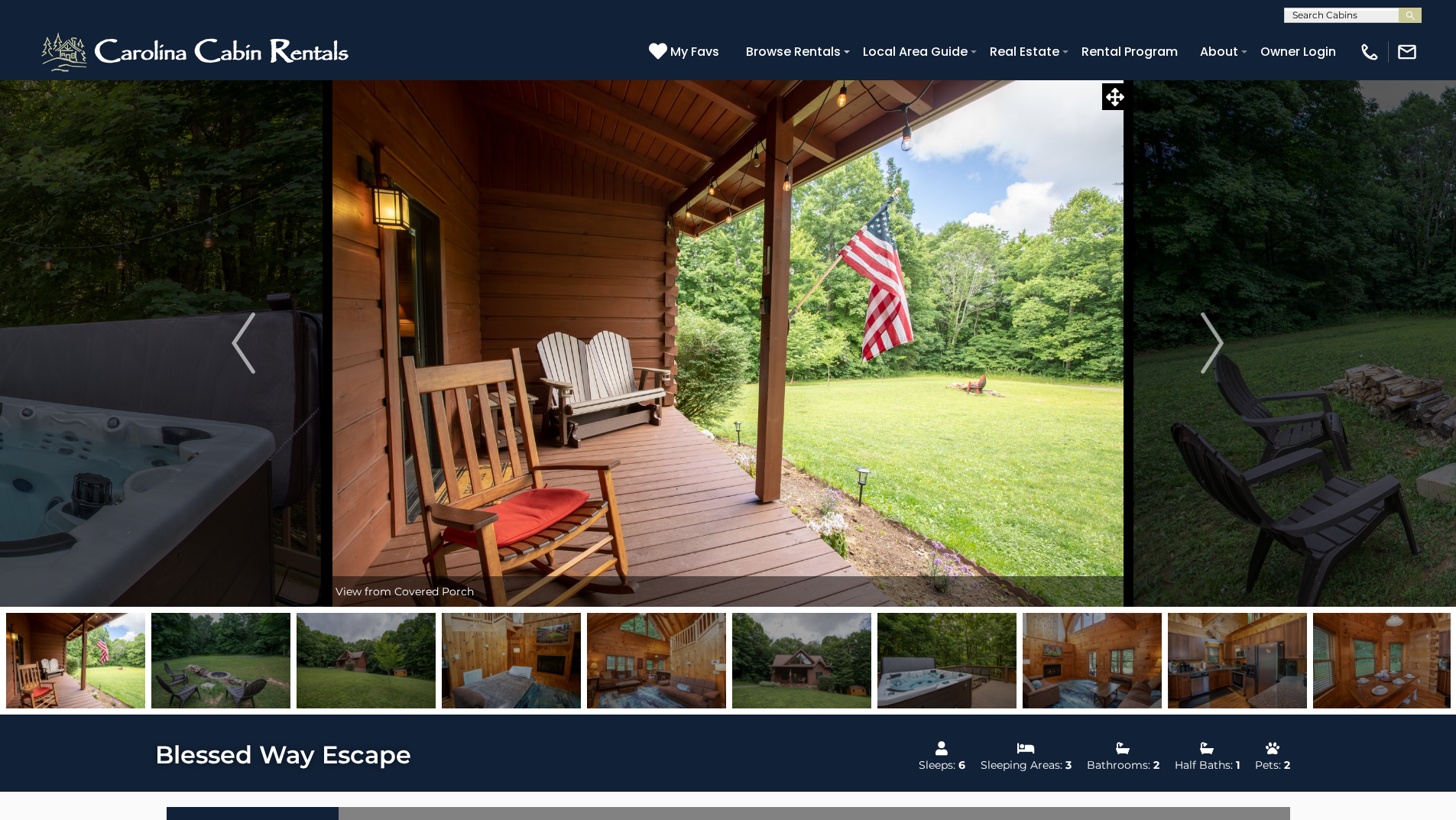
click at [1219, 345] on img "Next" at bounding box center [1212, 343] width 23 height 62
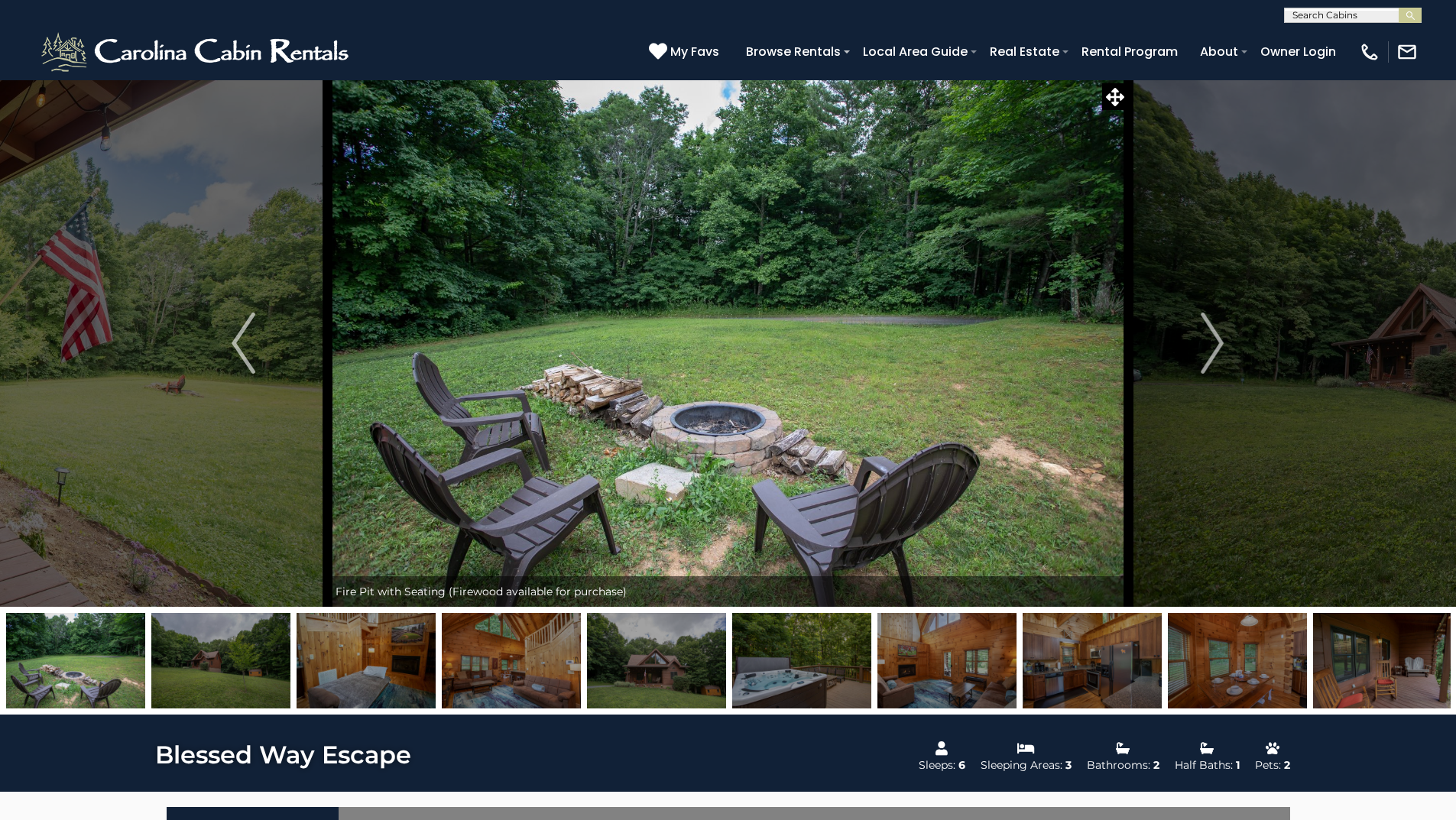
click at [1219, 345] on img "Next" at bounding box center [1212, 343] width 23 height 62
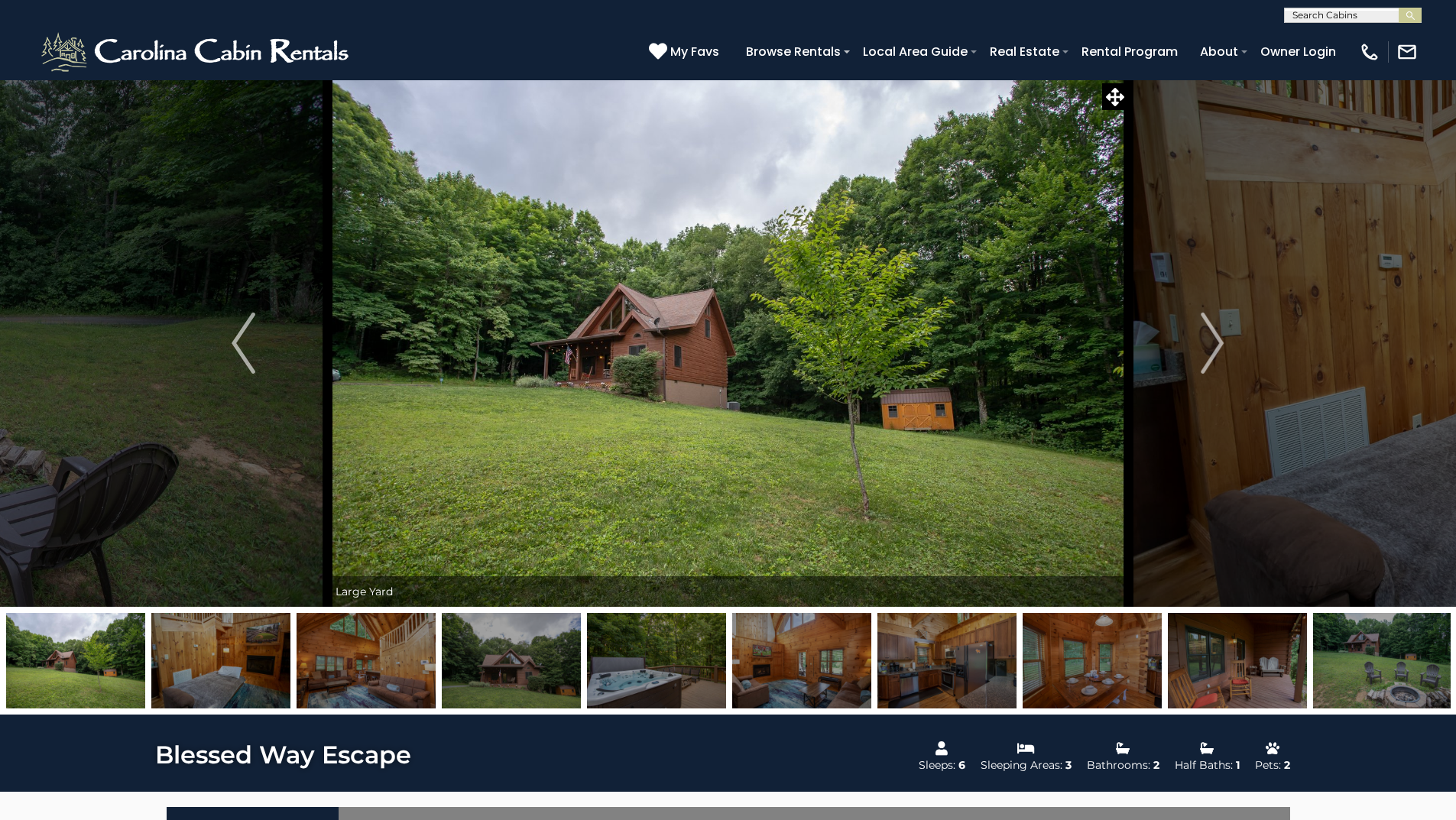
click at [1219, 345] on img "Next" at bounding box center [1212, 343] width 23 height 62
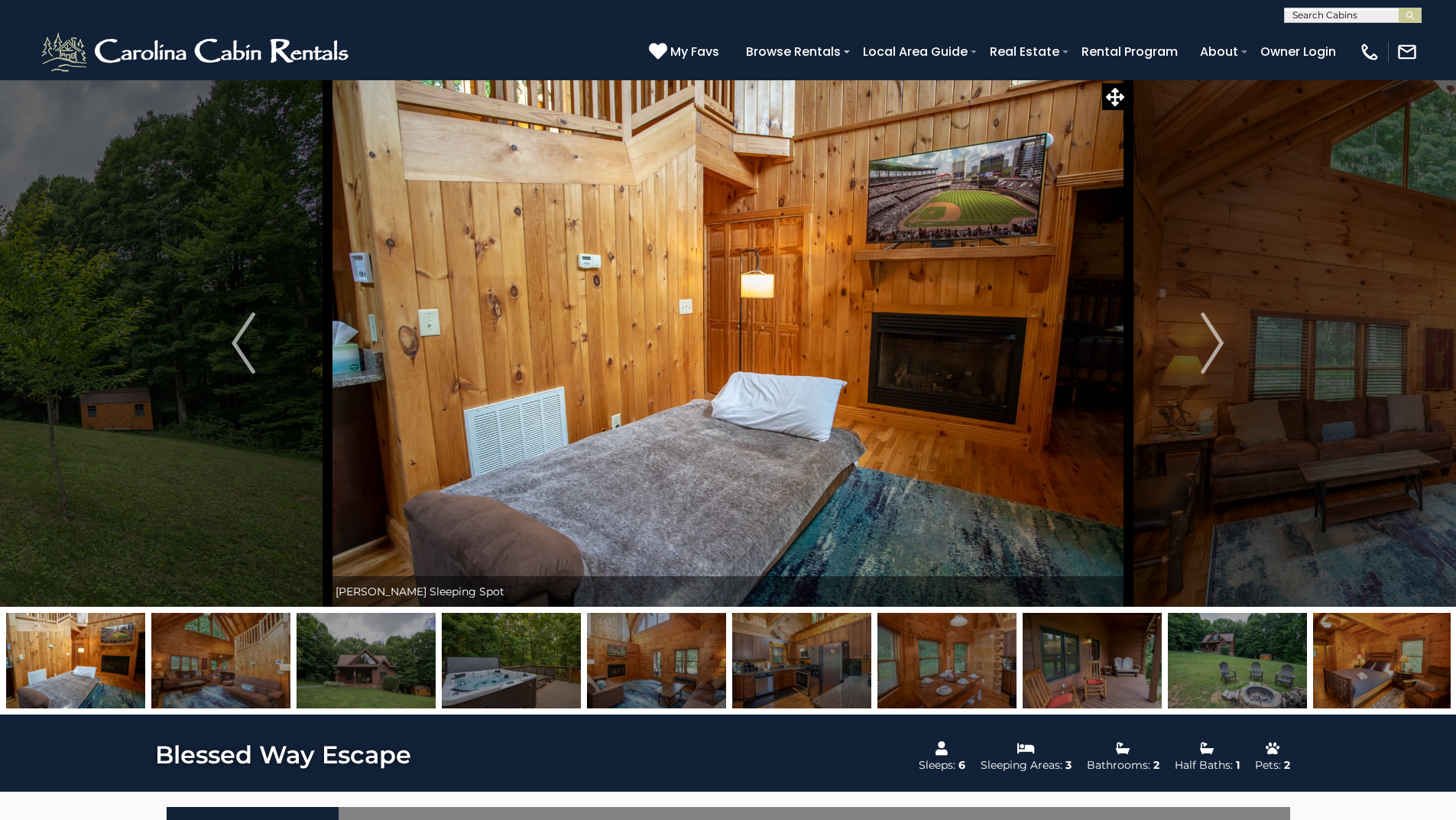
click at [1219, 345] on img "Next" at bounding box center [1212, 343] width 23 height 62
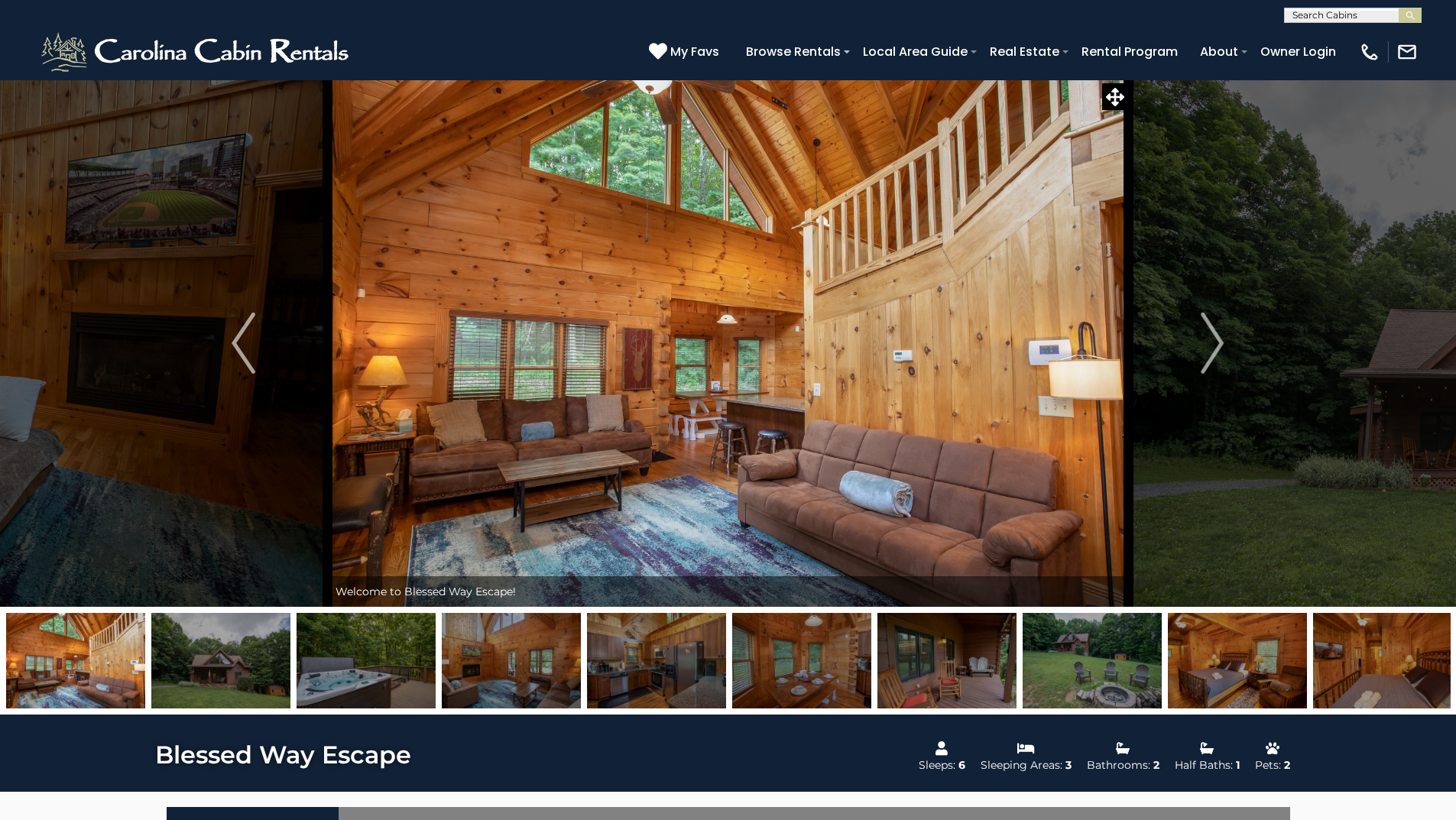
click at [1219, 345] on img "Next" at bounding box center [1212, 343] width 23 height 62
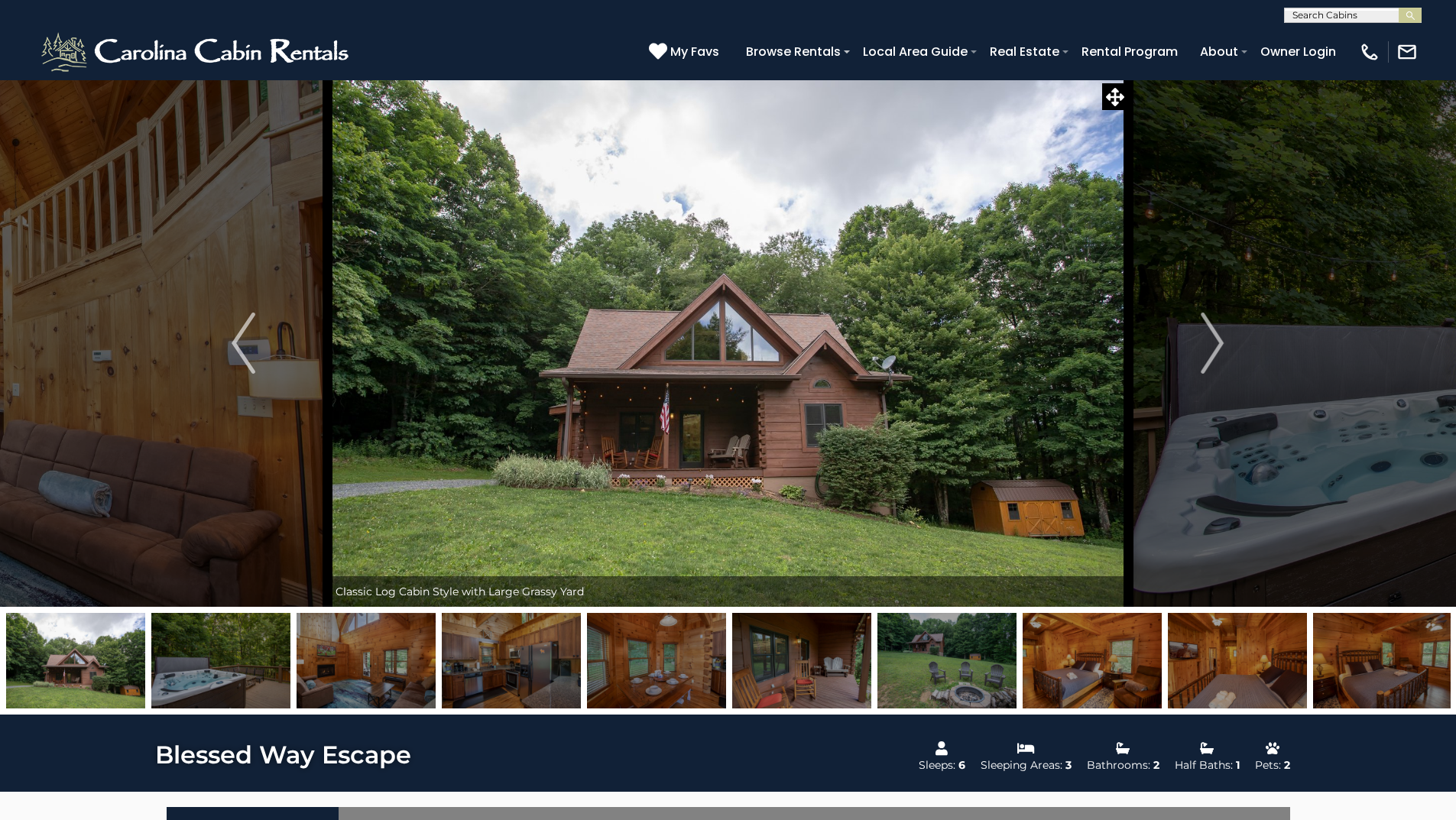
click at [1219, 345] on img "Next" at bounding box center [1212, 343] width 23 height 62
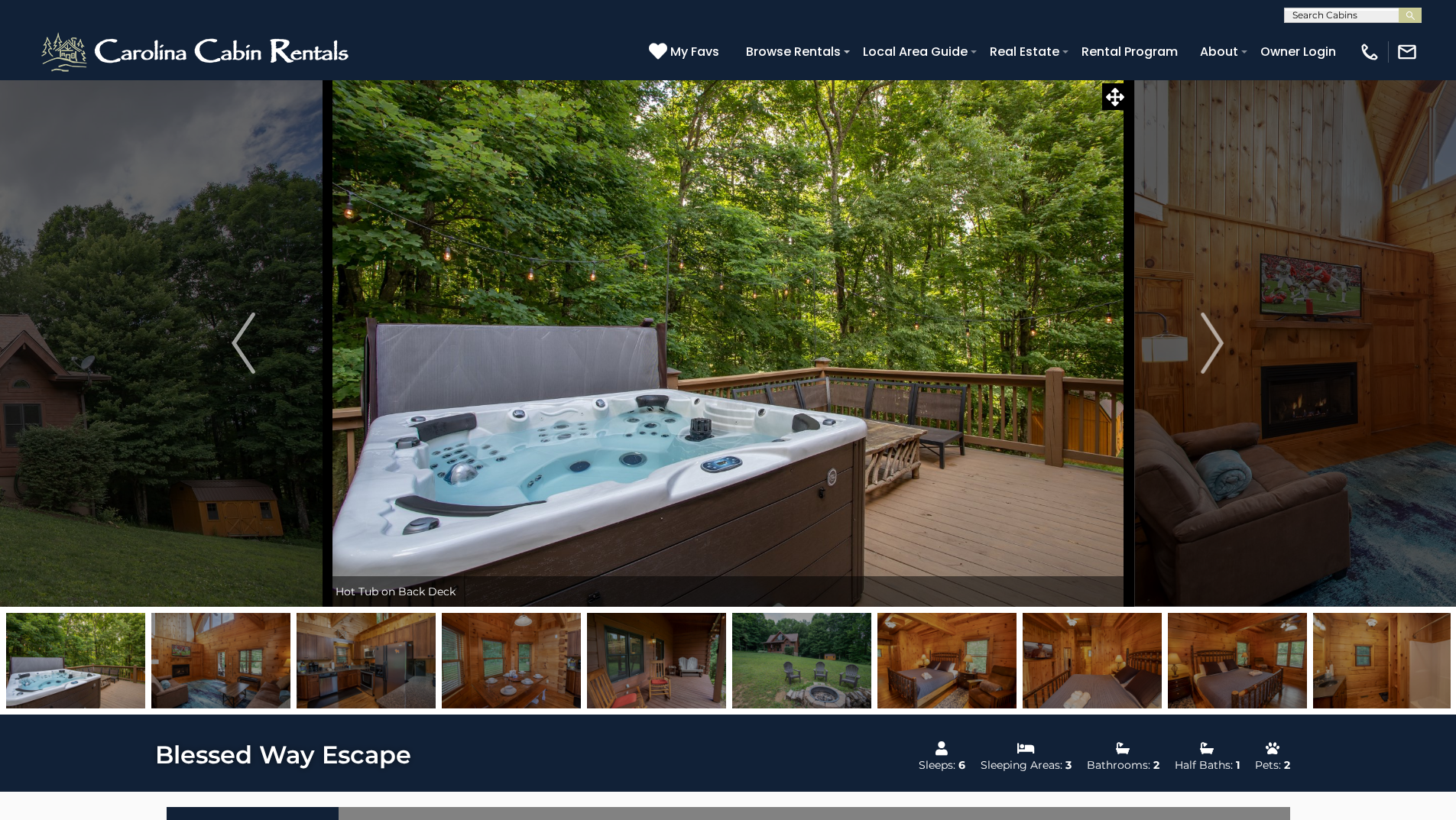
click at [1219, 345] on img "Next" at bounding box center [1212, 343] width 23 height 62
